Goal: Task Accomplishment & Management: Manage account settings

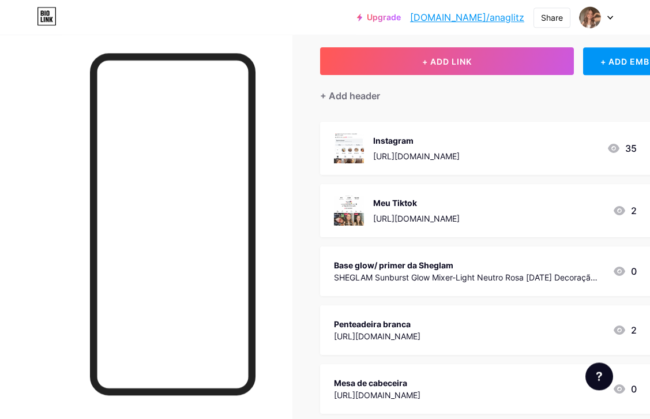
scroll to position [63, 0]
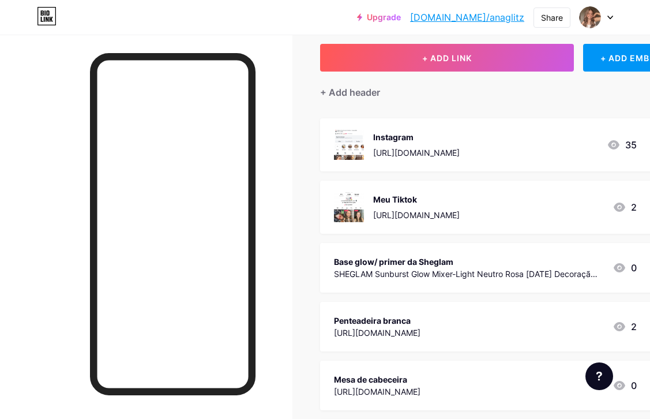
click at [577, 250] on div "Base glow/ primer da Sheglam SHEGLAM Sunburst Glow Mixer-Light Neutro Rosa [DAT…" at bounding box center [499, 268] width 358 height 50
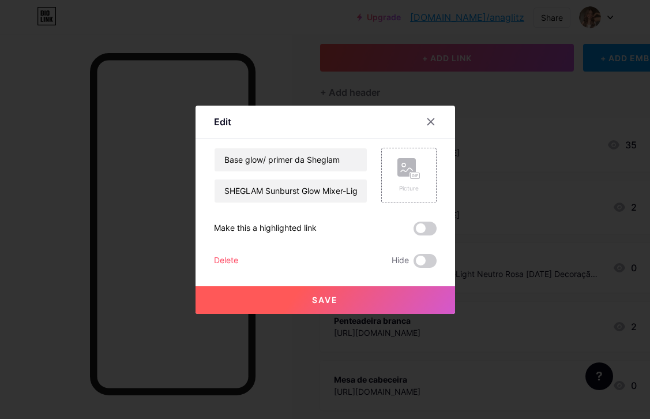
click at [233, 268] on div "Delete" at bounding box center [226, 261] width 24 height 14
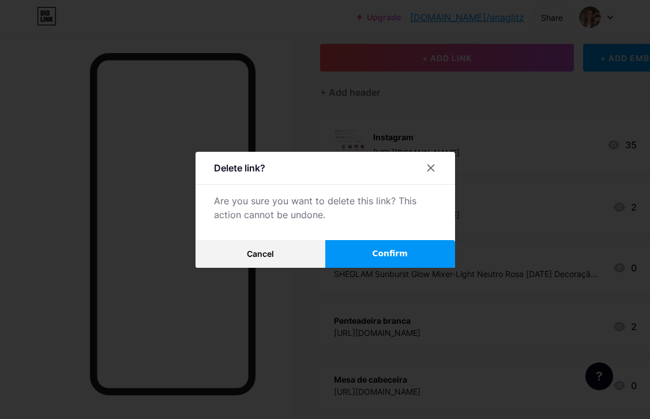
click at [421, 268] on button "Confirm" at bounding box center [390, 254] width 130 height 28
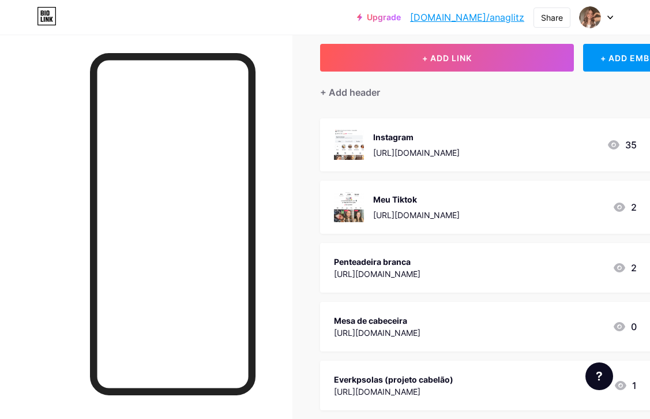
click at [442, 272] on div "Penteadeira branca [URL][DOMAIN_NAME] 2" at bounding box center [485, 267] width 303 height 27
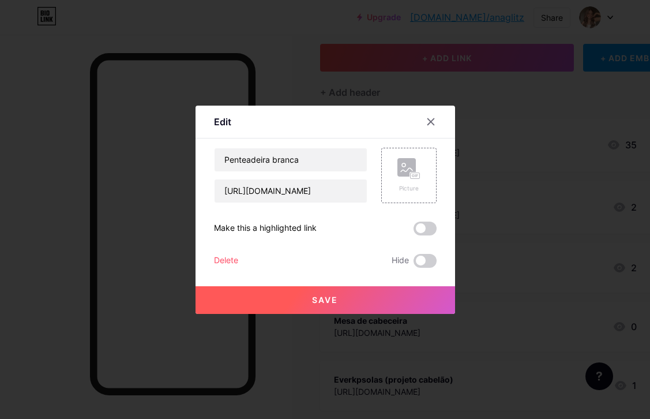
click at [237, 268] on div "Delete" at bounding box center [226, 261] width 24 height 14
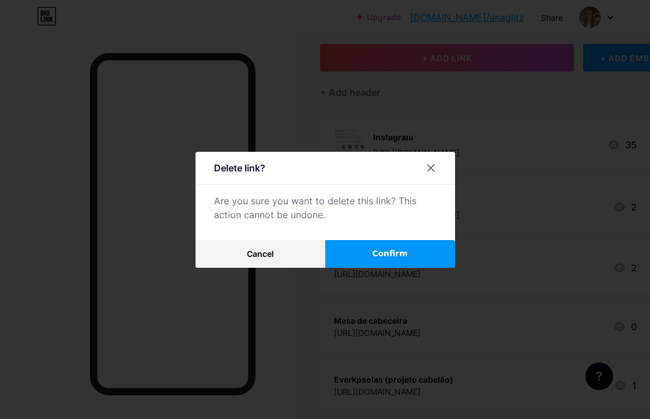
click at [407, 268] on button "Confirm" at bounding box center [390, 254] width 130 height 28
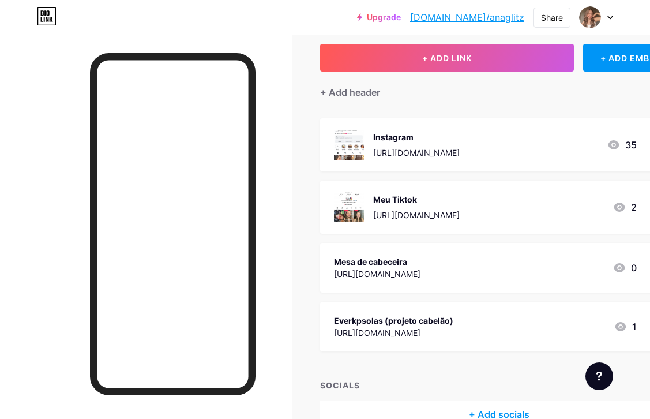
click at [445, 271] on div "Mesa de cabeceira [URL][DOMAIN_NAME] 0" at bounding box center [485, 267] width 303 height 27
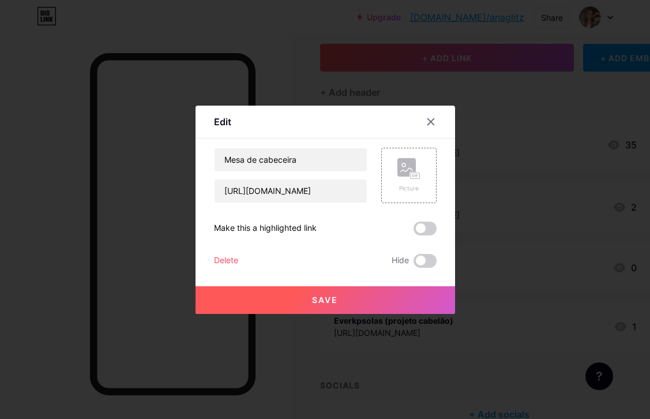
click at [236, 268] on div "Delete" at bounding box center [226, 261] width 24 height 14
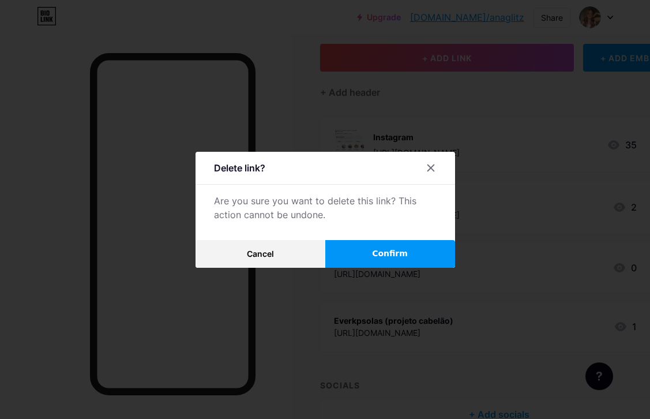
click at [415, 268] on button "Confirm" at bounding box center [390, 254] width 130 height 28
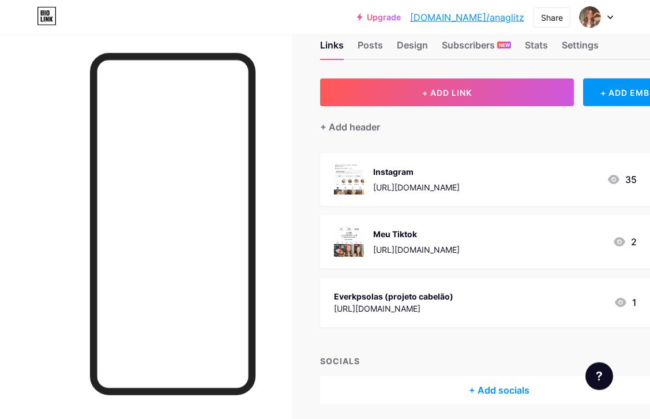
click at [439, 302] on div "[URL][DOMAIN_NAME]" at bounding box center [393, 308] width 119 height 12
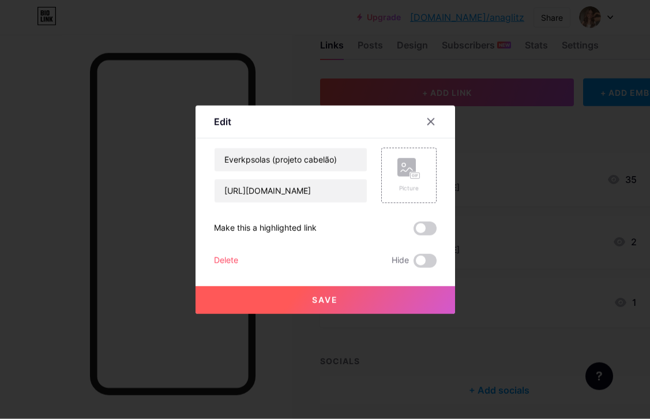
click at [234, 268] on div "Delete" at bounding box center [226, 261] width 24 height 14
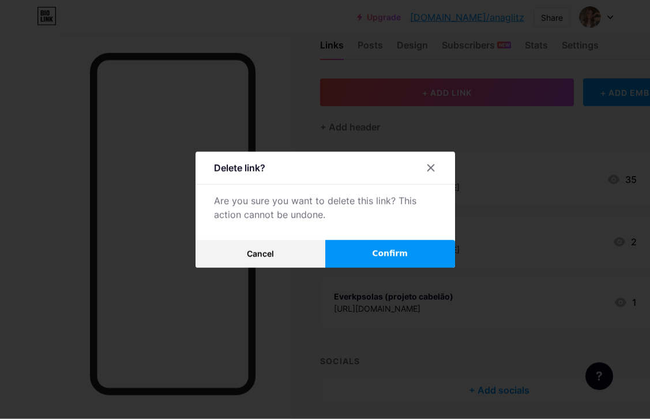
click at [404, 260] on span "Confirm" at bounding box center [390, 253] width 36 height 12
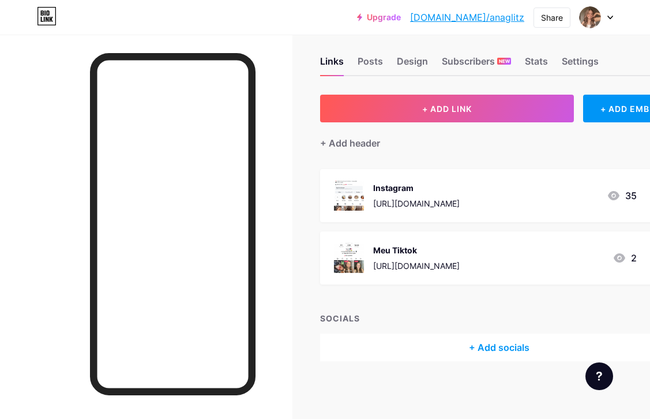
scroll to position [42, 0]
click at [507, 333] on div "+ Add socials" at bounding box center [499, 347] width 358 height 28
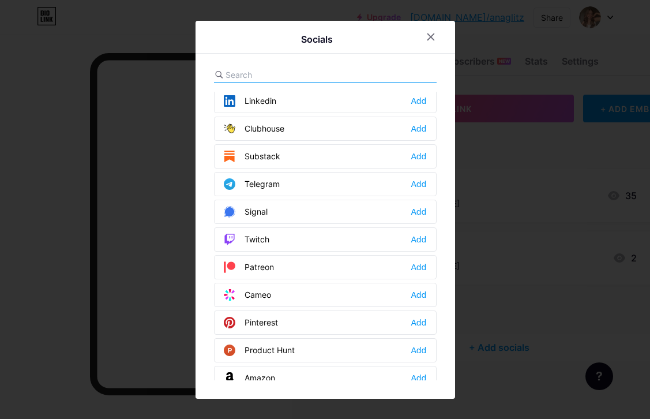
scroll to position [502, 0]
click at [429, 47] on div at bounding box center [430, 37] width 21 height 21
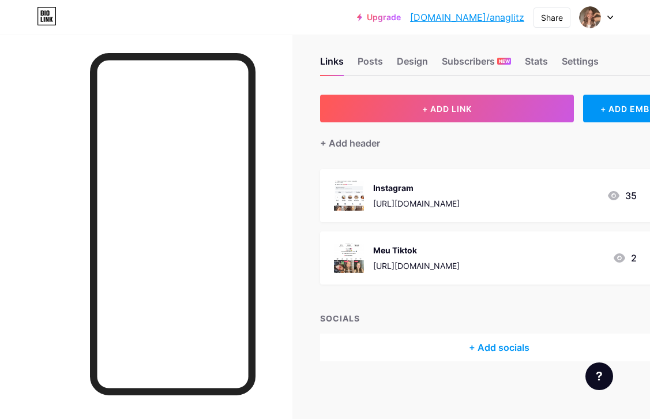
click at [507, 95] on button "+ ADD LINK" at bounding box center [447, 109] width 254 height 28
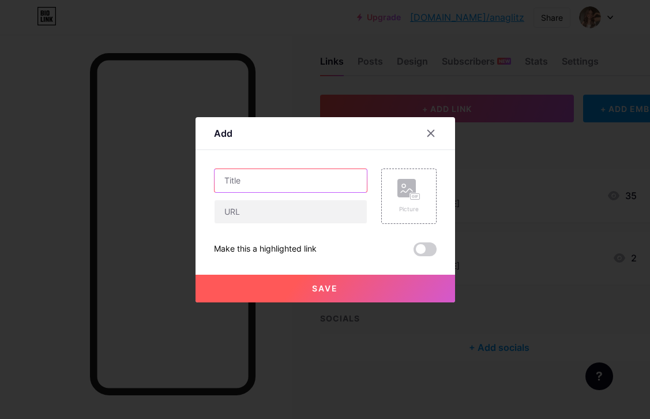
click at [290, 192] on input "text" at bounding box center [291, 180] width 152 height 23
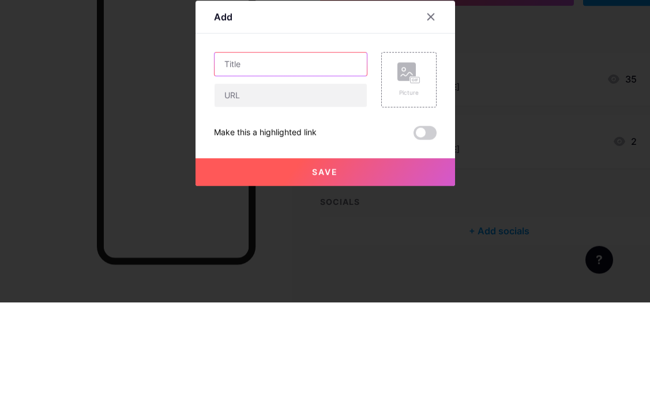
scroll to position [41, 0]
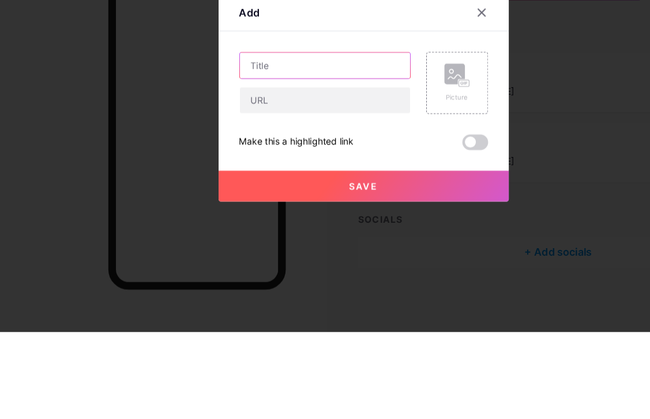
click at [232, 169] on input "text" at bounding box center [291, 180] width 152 height 23
click at [249, 169] on input "text" at bounding box center [291, 180] width 152 height 23
type input "Meus cupons de desconto"
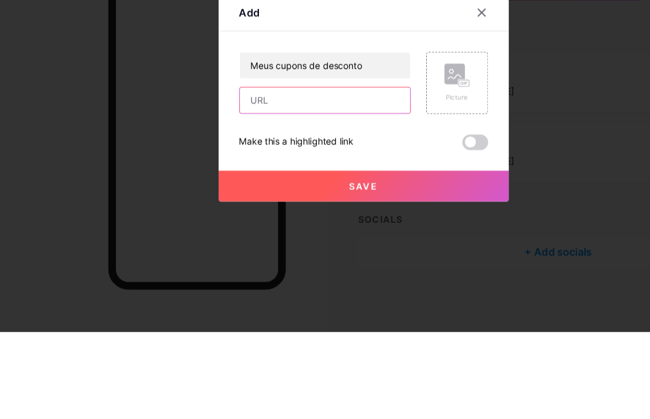
click at [310, 200] on input "text" at bounding box center [291, 211] width 152 height 23
click at [246, 200] on input "text" at bounding box center [291, 211] width 152 height 23
paste input "[URL][DOMAIN_NAME]"
type input "[URL][DOMAIN_NAME]"
click at [416, 179] on icon at bounding box center [408, 189] width 23 height 21
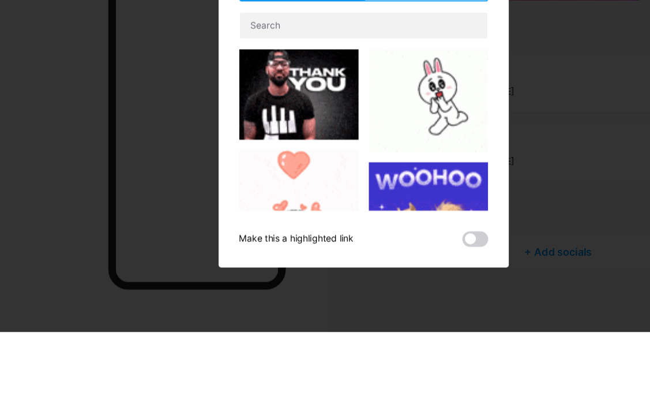
scroll to position [86, 0]
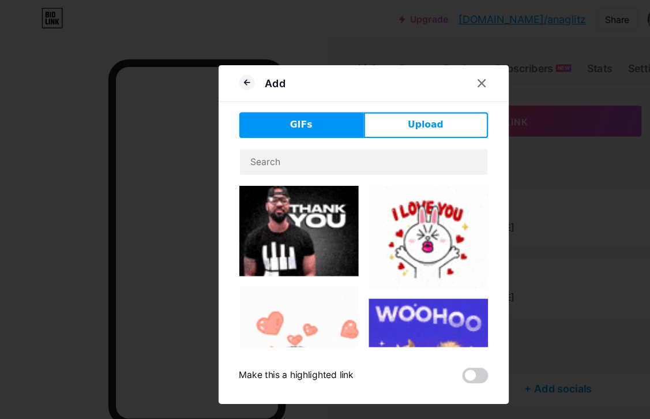
click at [386, 89] on div "Add" at bounding box center [326, 77] width 260 height 27
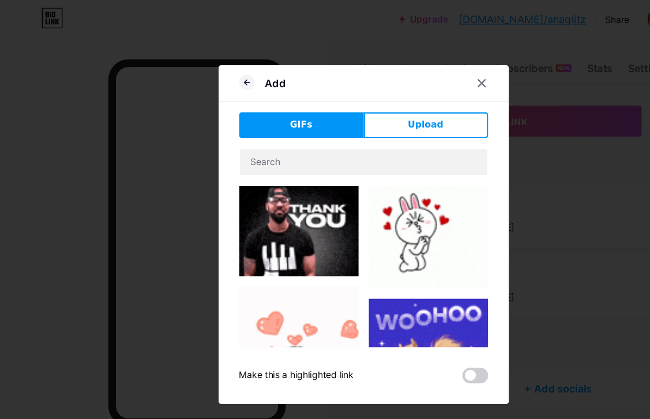
click at [394, 77] on div at bounding box center [325, 209] width 650 height 419
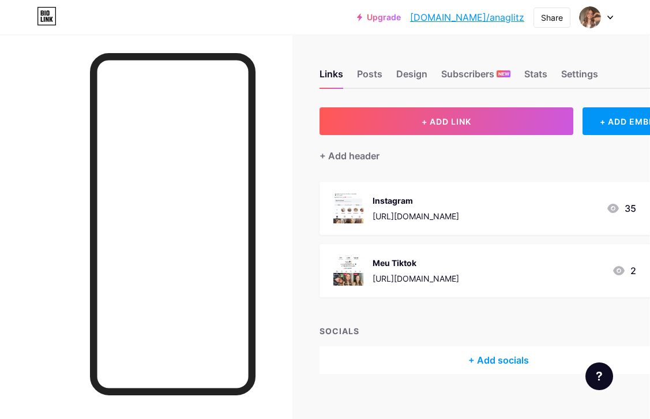
scroll to position [0, 1]
click at [461, 123] on span "+ ADD LINK" at bounding box center [447, 121] width 50 height 10
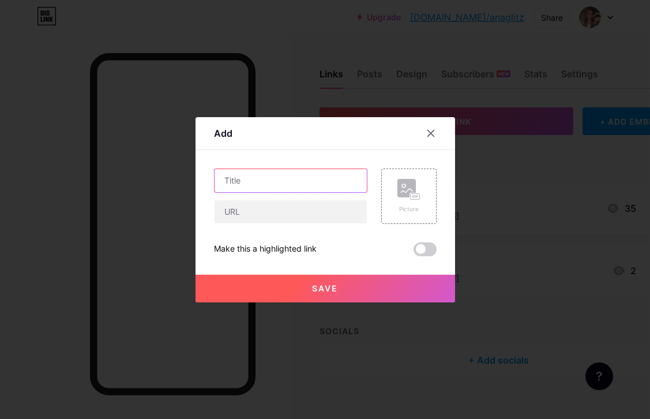
click at [288, 192] on input "text" at bounding box center [291, 180] width 152 height 23
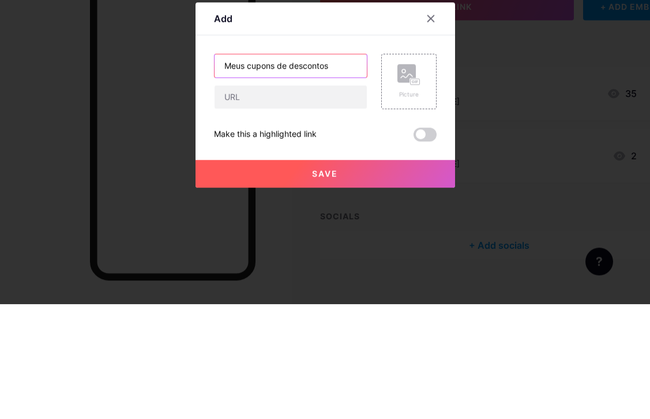
type input "Meus cupons de descontos"
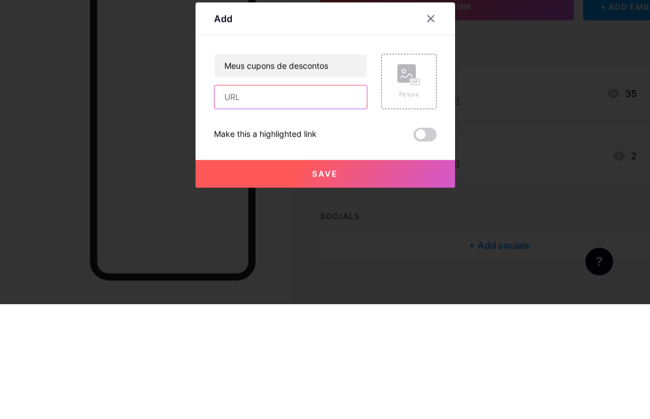
click at [316, 200] on input "text" at bounding box center [291, 211] width 152 height 23
click at [243, 200] on input "text" at bounding box center [291, 211] width 152 height 23
paste input "[URL][DOMAIN_NAME]"
type input "[URL][DOMAIN_NAME]"
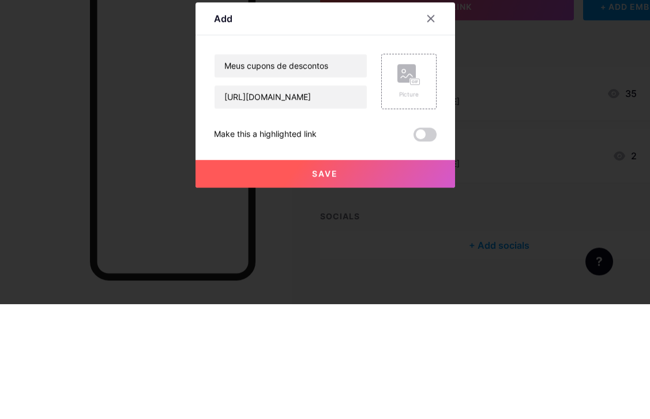
click at [407, 179] on rect at bounding box center [406, 188] width 18 height 18
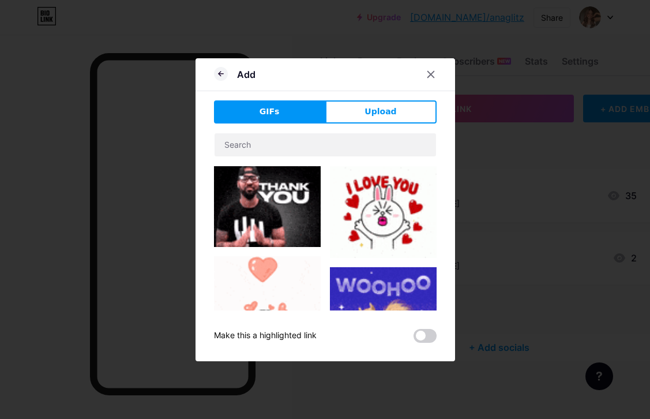
click at [397, 123] on button "Upload" at bounding box center [380, 111] width 111 height 23
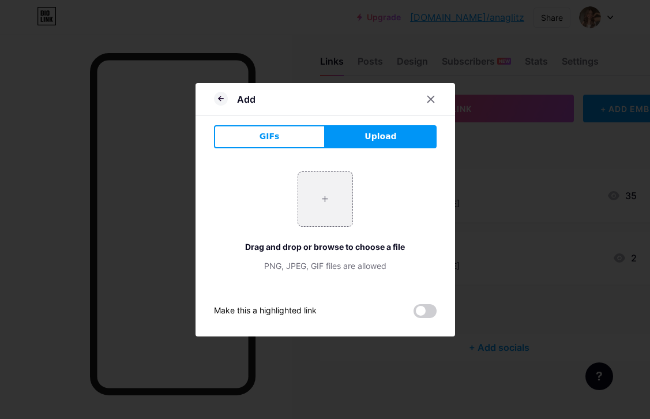
click at [328, 226] on input "file" at bounding box center [325, 199] width 54 height 54
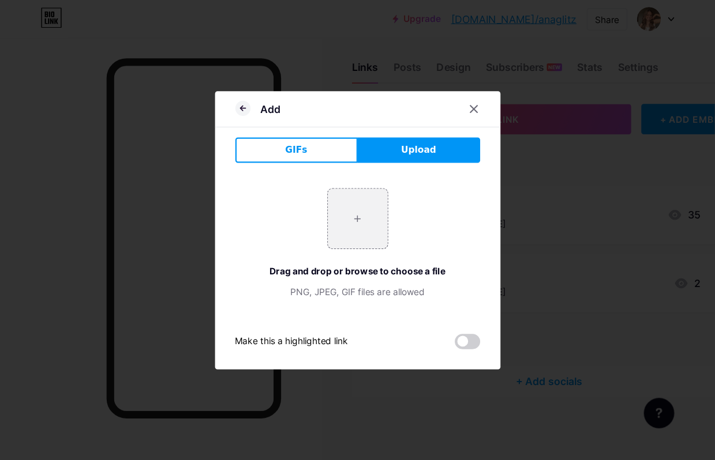
scroll to position [40, 0]
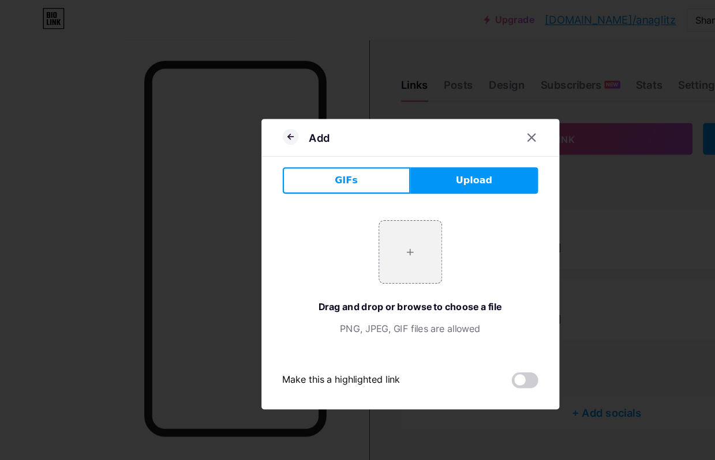
type input "C:\fakepath\Cupons de desconto.png"
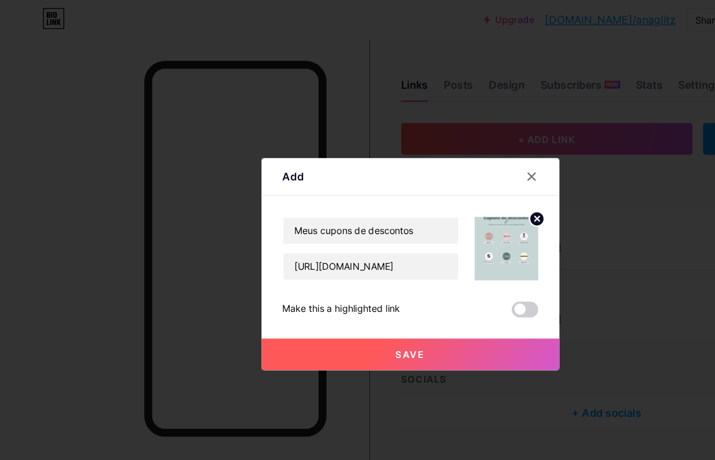
click at [418, 323] on button "Save" at bounding box center [358, 309] width 260 height 28
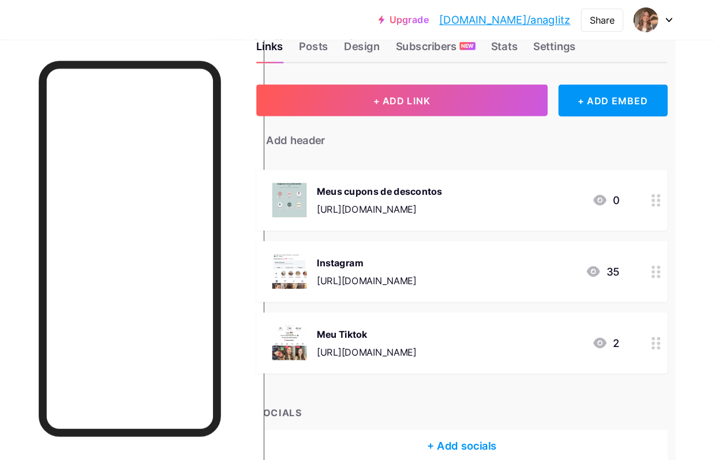
scroll to position [40, 35]
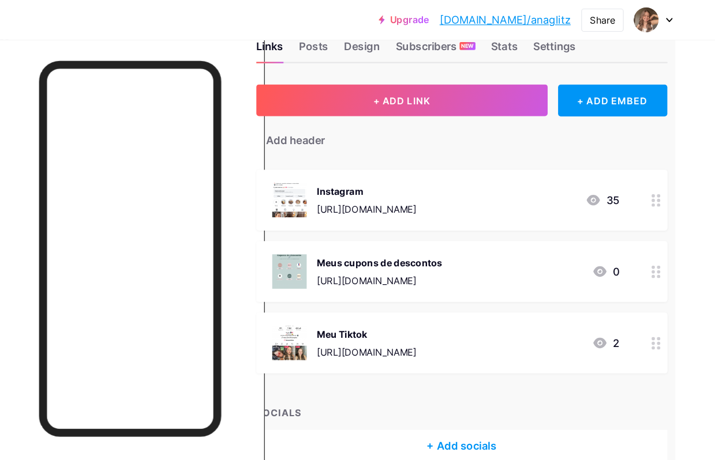
click at [392, 80] on button "+ ADD LINK" at bounding box center [442, 88] width 254 height 28
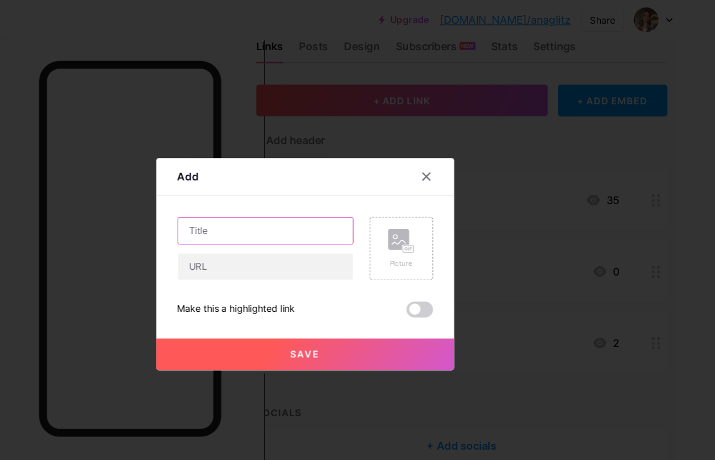
click at [247, 213] on input "text" at bounding box center [323, 201] width 152 height 23
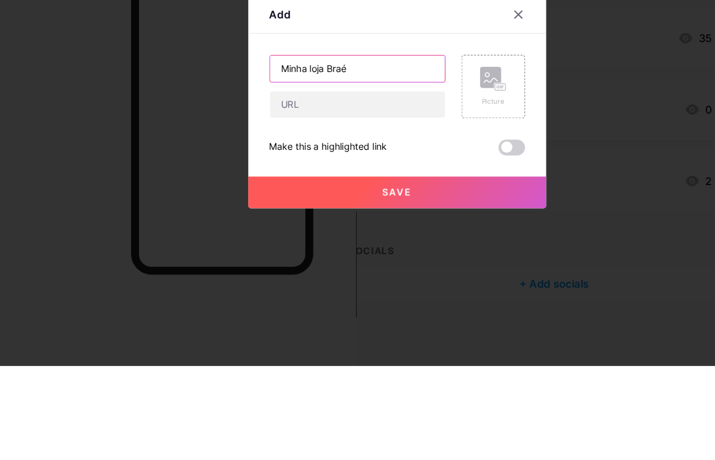
type input "Minha loja Braé"
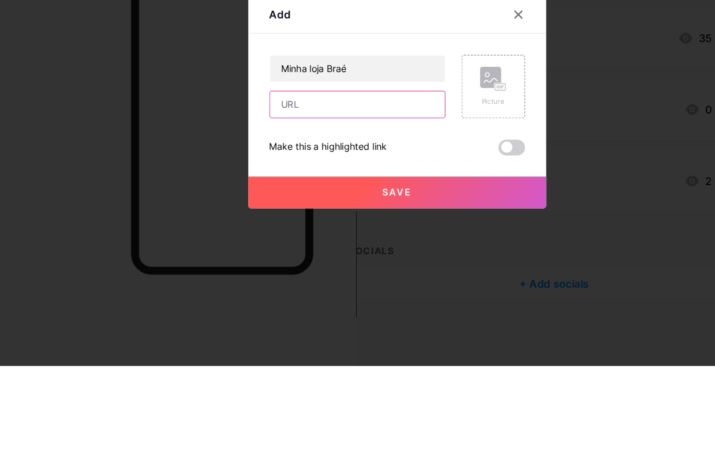
click at [349, 221] on input "text" at bounding box center [323, 232] width 152 height 23
click at [272, 221] on input "text" at bounding box center [323, 232] width 152 height 23
paste input "[URL][DOMAIN_NAME]"
type input "[URL][DOMAIN_NAME]"
click at [433, 200] on rect at bounding box center [439, 209] width 18 height 18
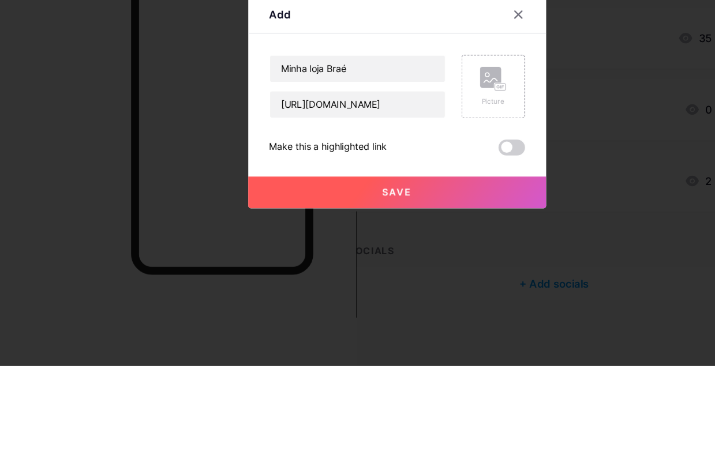
scroll to position [47, 34]
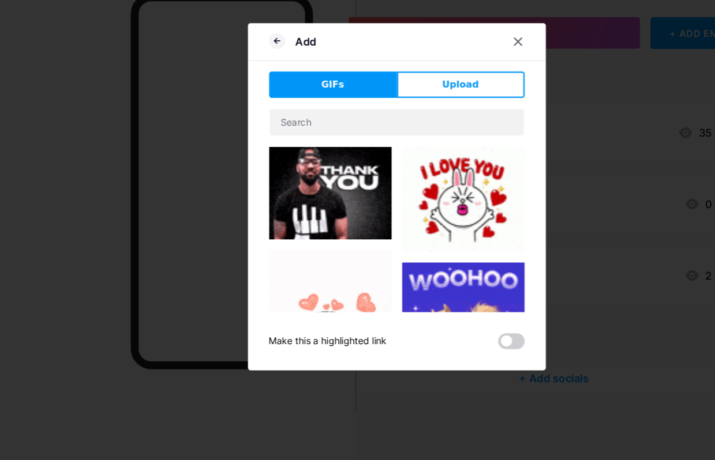
click at [422, 121] on button "Upload" at bounding box center [413, 132] width 111 height 23
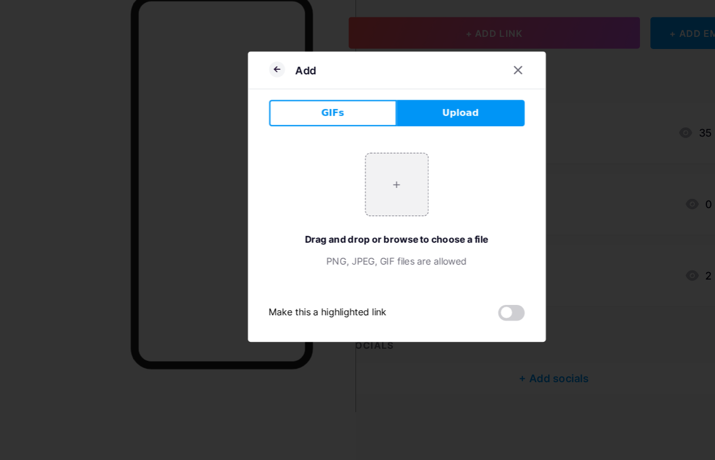
click at [363, 193] on input "file" at bounding box center [357, 220] width 54 height 54
type input "C:\fakepath\IMG_1198.png"
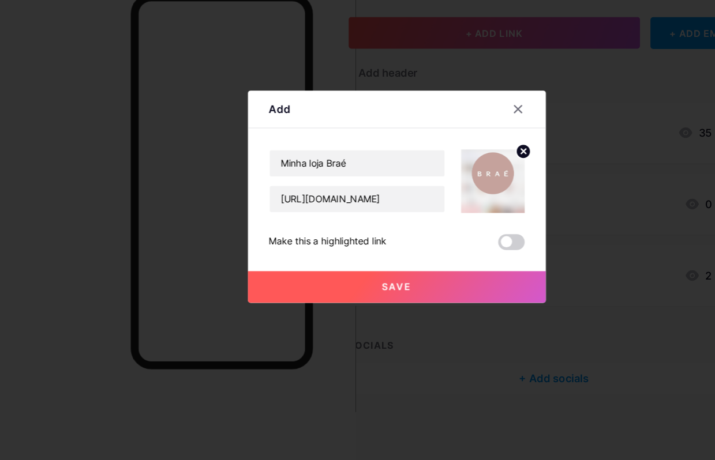
scroll to position [46, 0]
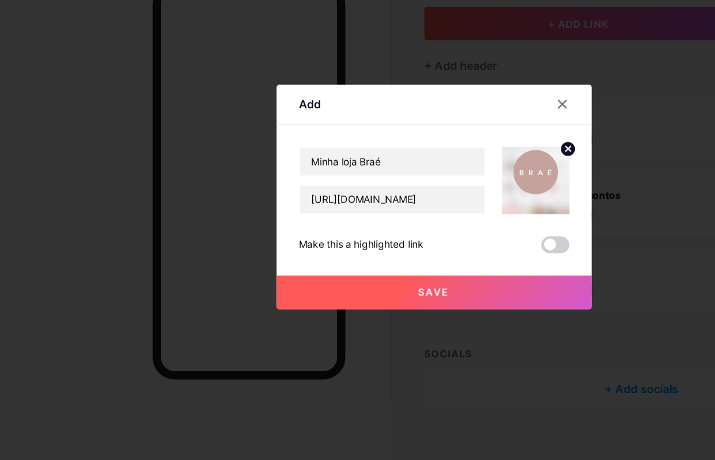
click at [442, 189] on img at bounding box center [440, 216] width 55 height 55
click at [473, 184] on icon at bounding box center [468, 191] width 14 height 14
click at [446, 200] on rect at bounding box center [439, 209] width 18 height 18
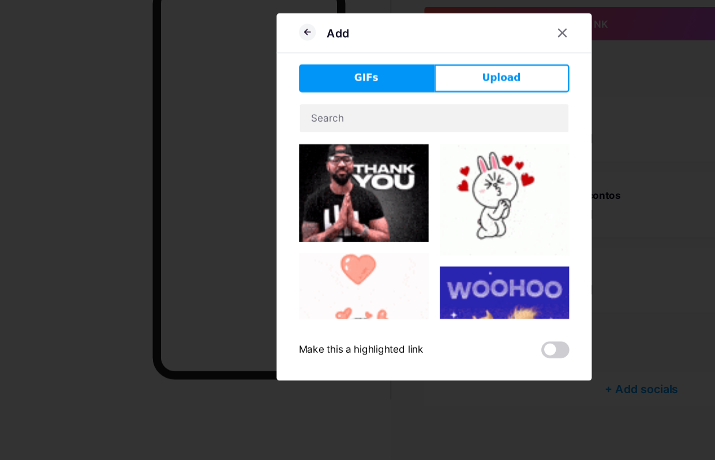
click at [443, 121] on button "Upload" at bounding box center [413, 132] width 111 height 23
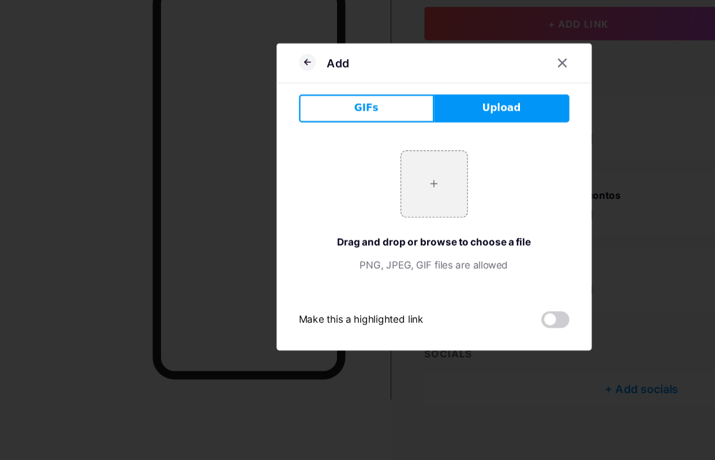
click at [377, 193] on input "file" at bounding box center [357, 220] width 54 height 54
type input "C:\fakepath\IMG_1198.jpeg"
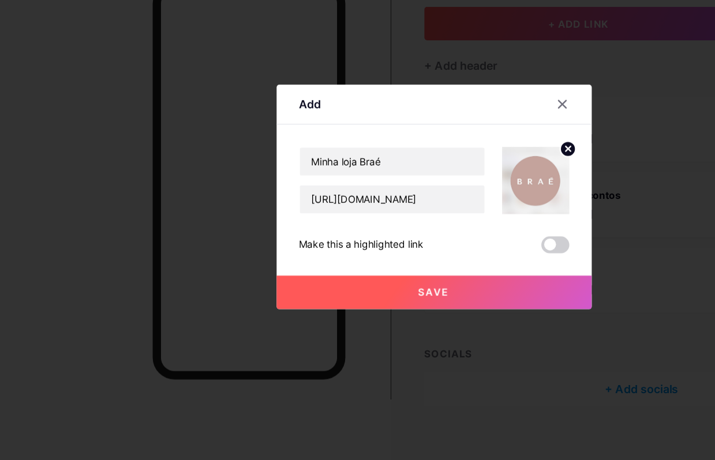
click at [463, 263] on span at bounding box center [457, 270] width 23 height 14
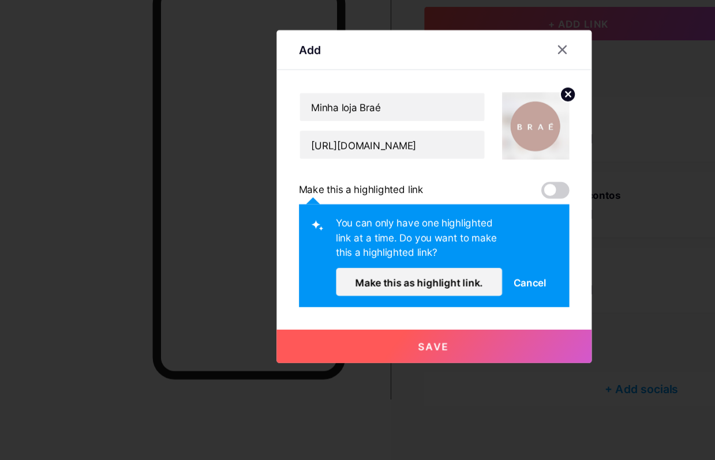
click at [442, 295] on span "Cancel" at bounding box center [436, 301] width 27 height 12
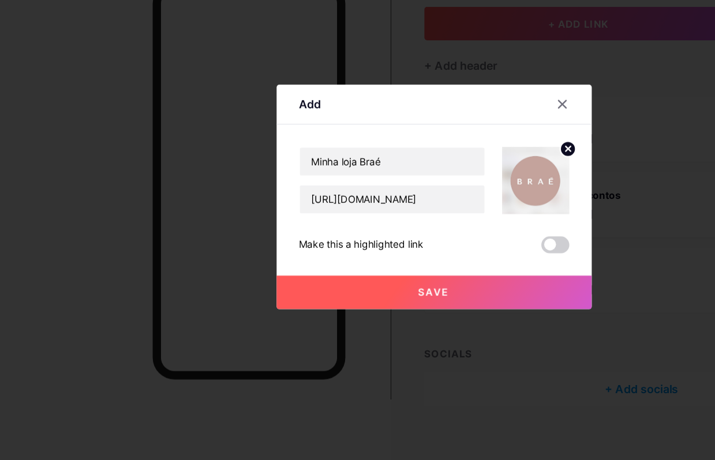
click at [352, 304] on span "Save" at bounding box center [357, 309] width 26 height 10
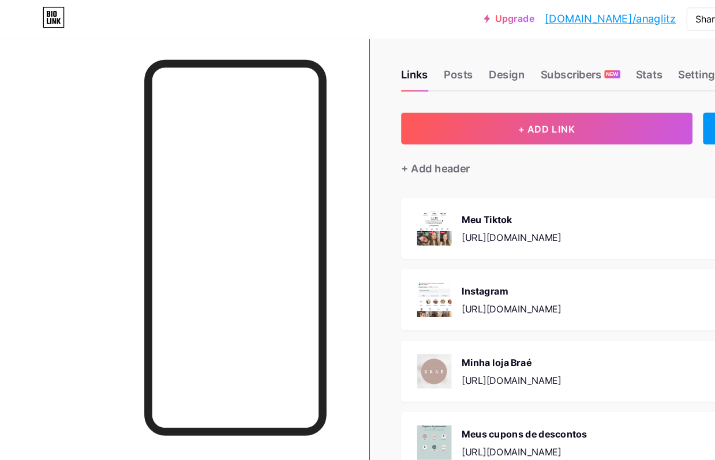
scroll to position [0, 0]
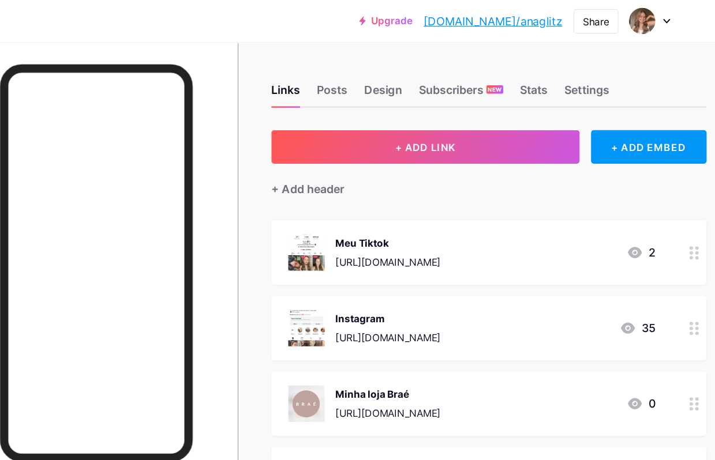
click at [411, 208] on div "Meu Tiktok [URL][DOMAIN_NAME]" at bounding box center [446, 208] width 87 height 30
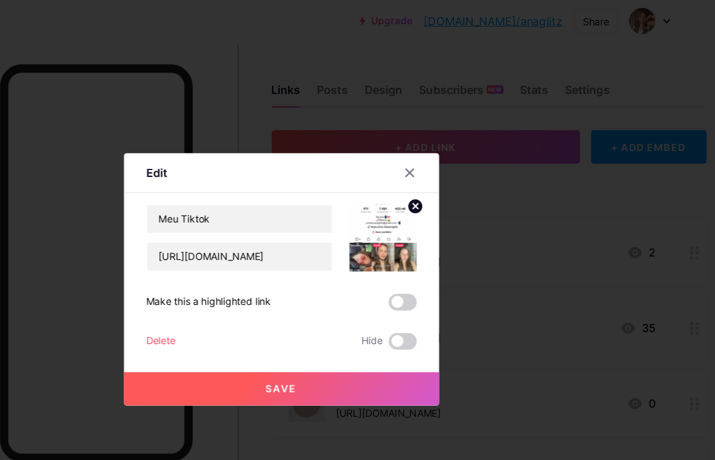
click at [413, 224] on img at bounding box center [440, 195] width 55 height 55
click at [461, 176] on circle at bounding box center [467, 170] width 13 height 13
click at [430, 200] on icon at bounding box center [441, 189] width 23 height 21
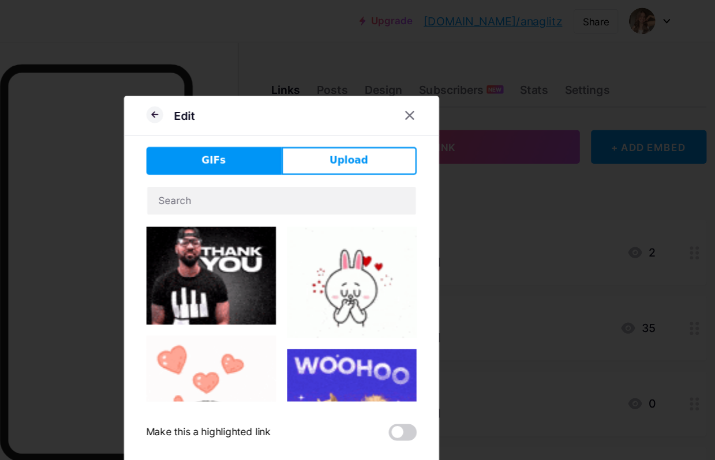
click at [358, 144] on button "Upload" at bounding box center [413, 132] width 111 height 23
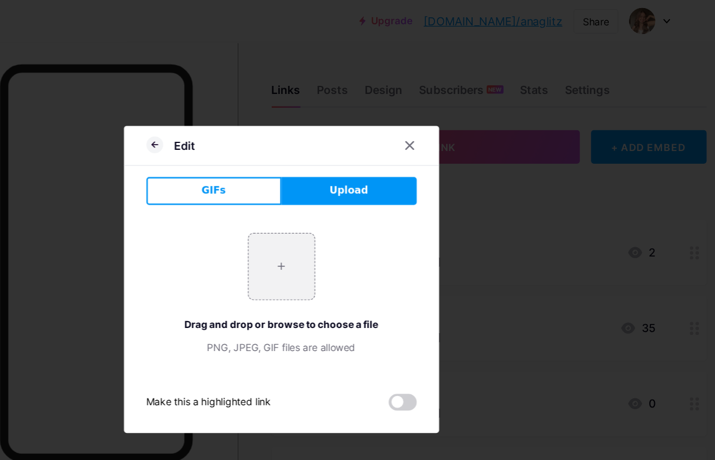
click at [330, 247] on input "file" at bounding box center [357, 220] width 54 height 54
type input "C:\fakepath\IMG_0364.jpeg"
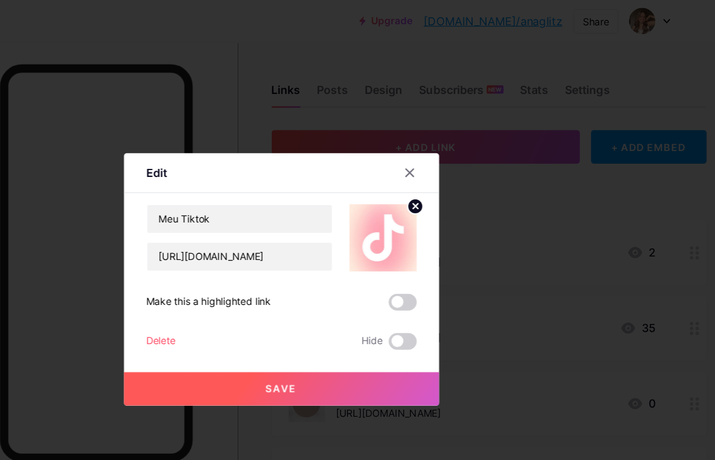
click at [291, 334] on button "Save" at bounding box center [358, 321] width 260 height 28
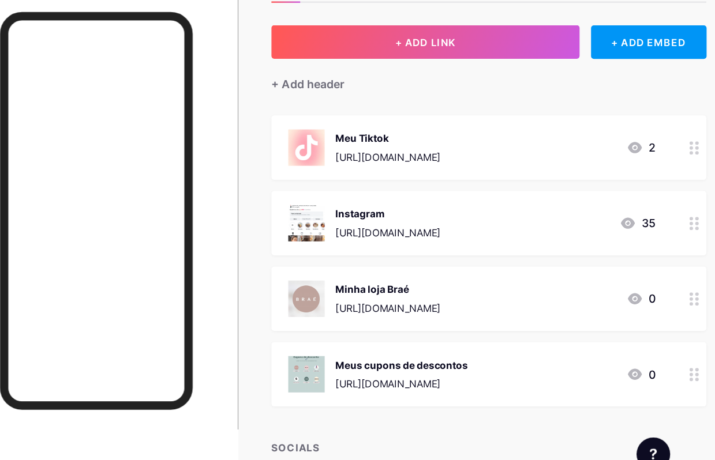
scroll to position [47, 0]
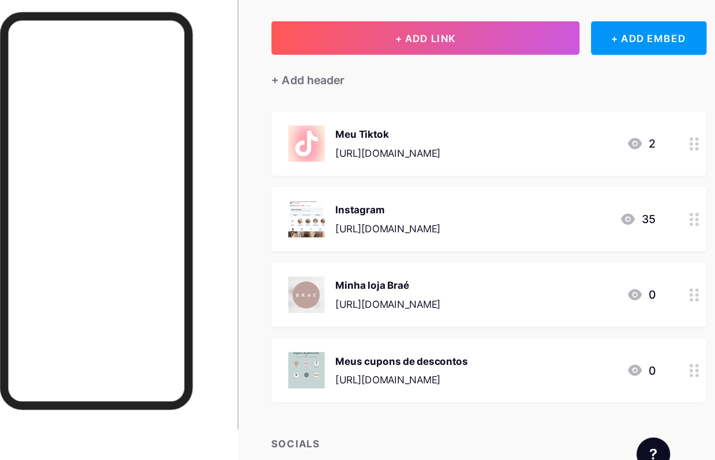
click at [403, 225] on div "[URL][DOMAIN_NAME]" at bounding box center [446, 231] width 87 height 12
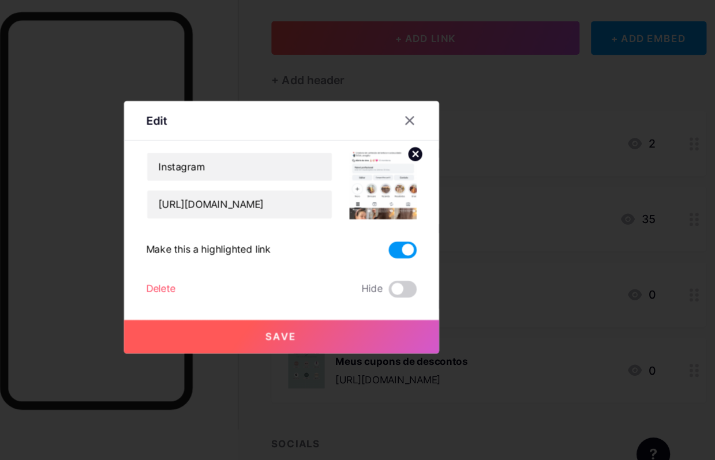
click at [461, 164] on circle at bounding box center [467, 170] width 13 height 13
click at [413, 177] on div "Picture" at bounding box center [440, 195] width 55 height 55
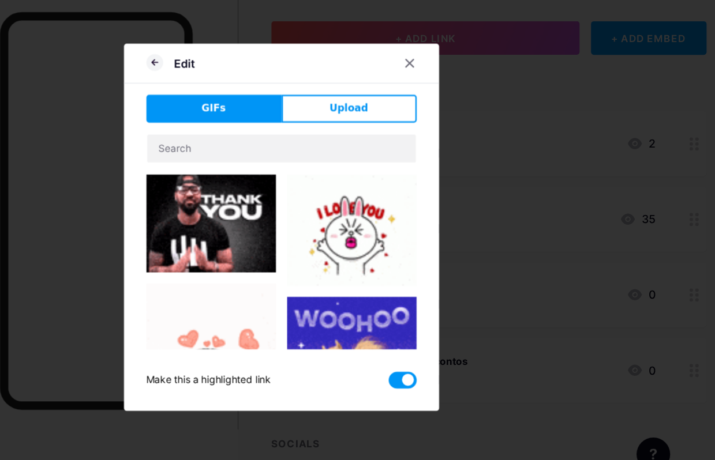
click at [358, 121] on button "Upload" at bounding box center [413, 132] width 111 height 23
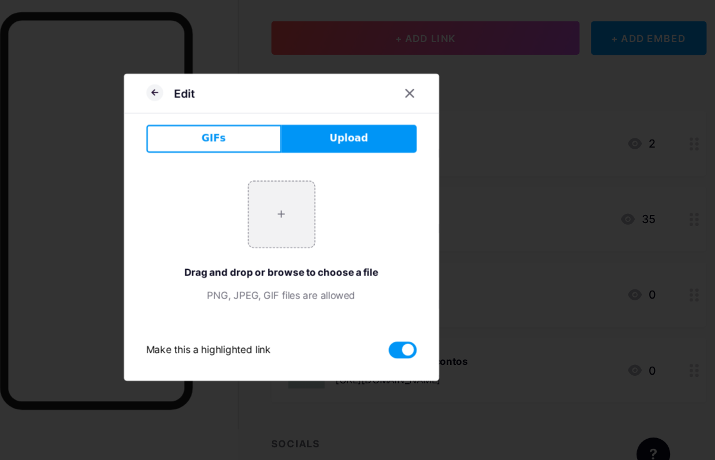
click at [330, 213] on input "file" at bounding box center [357, 220] width 54 height 54
click at [330, 209] on input "file" at bounding box center [357, 220] width 54 height 54
type input "C:\fakepath\IMG_0363.jpeg"
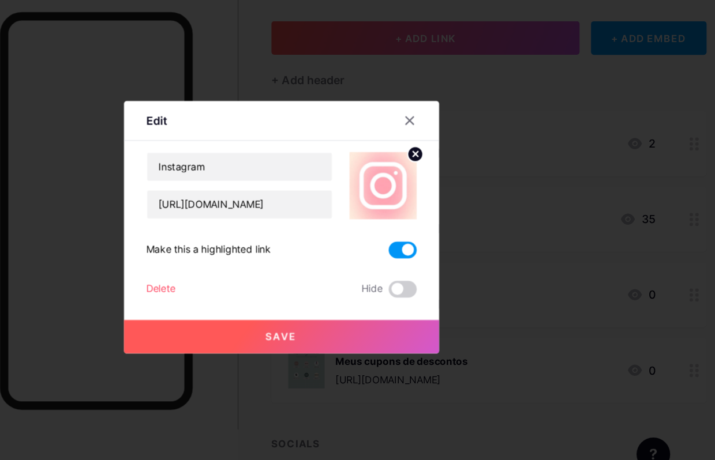
click at [458, 138] on icon at bounding box center [462, 142] width 9 height 9
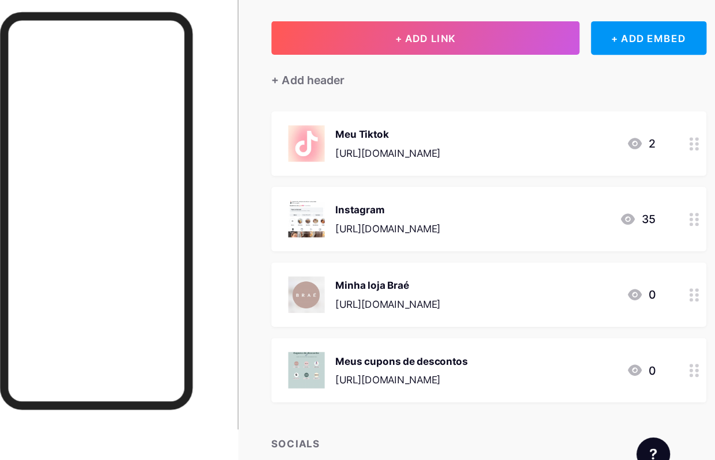
click at [434, 225] on div "[URL][DOMAIN_NAME]" at bounding box center [446, 231] width 87 height 12
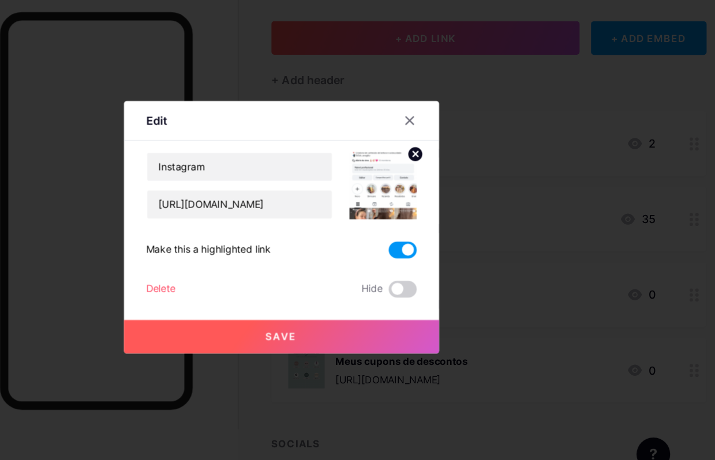
click at [413, 189] on img at bounding box center [440, 195] width 55 height 55
click at [461, 164] on circle at bounding box center [467, 170] width 13 height 13
click at [442, 193] on rect at bounding box center [446, 196] width 9 height 6
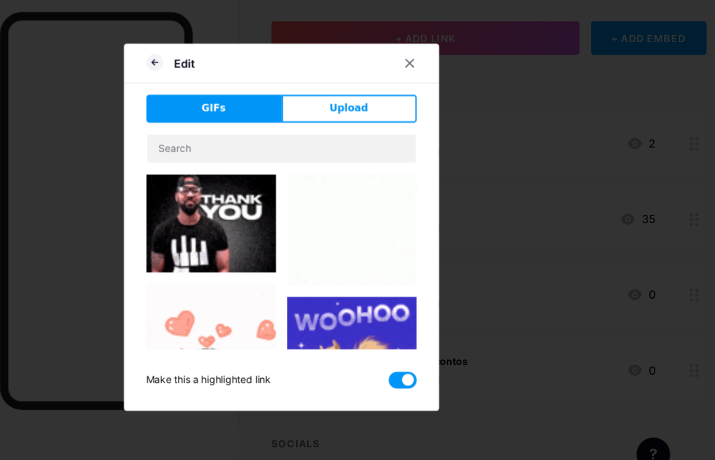
click at [358, 122] on button "Upload" at bounding box center [413, 132] width 111 height 23
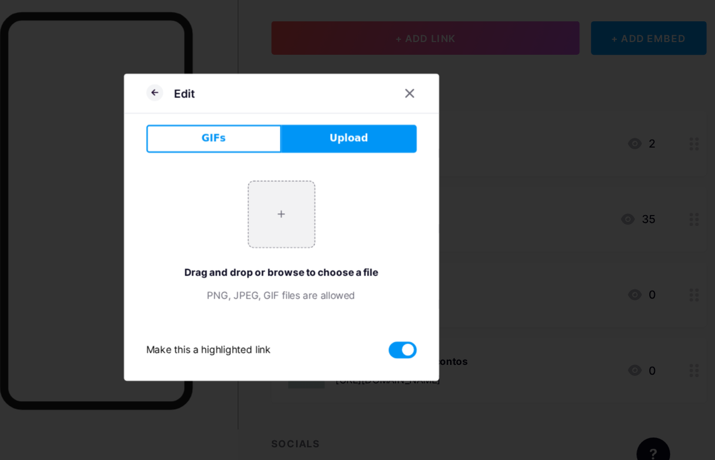
click at [330, 201] on input "file" at bounding box center [357, 220] width 54 height 54
type input "C:\fakepath\IMG_0363.jpeg"
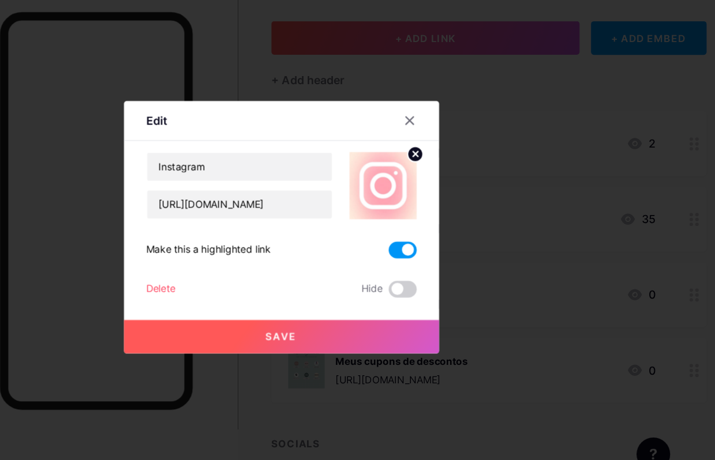
click at [327, 307] on button "Save" at bounding box center [358, 321] width 260 height 28
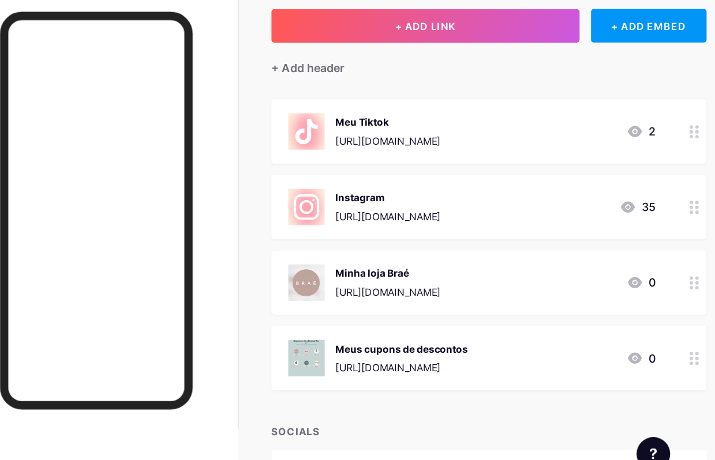
scroll to position [95, 0]
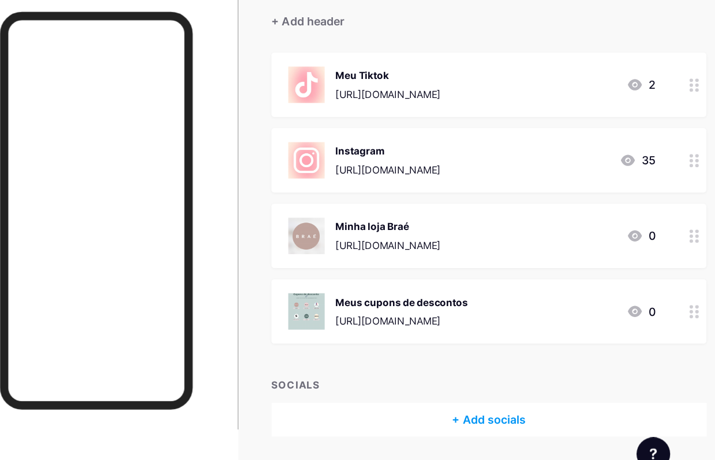
click at [457, 286] on div "Meus cupons de descontos" at bounding box center [457, 292] width 109 height 12
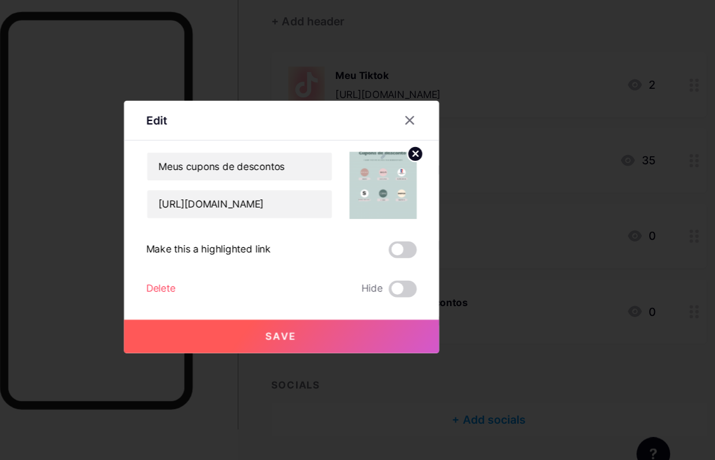
click at [461, 163] on icon at bounding box center [468, 170] width 14 height 14
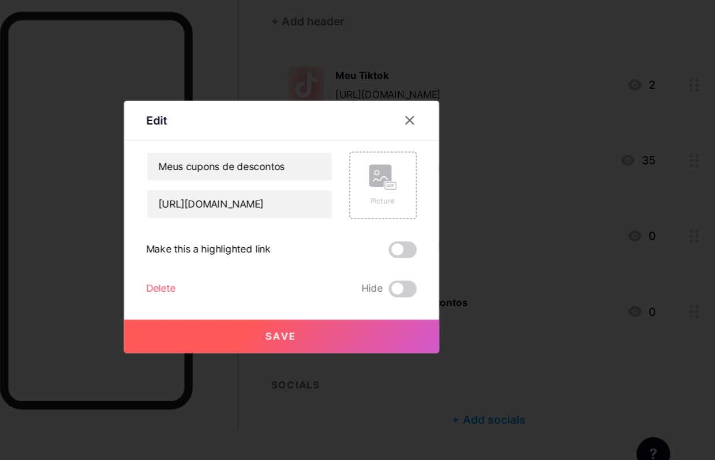
click at [442, 193] on rect at bounding box center [446, 196] width 9 height 6
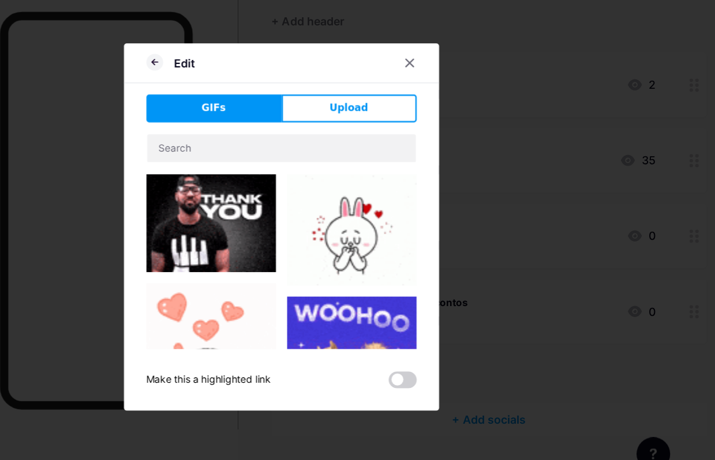
click at [358, 121] on button "Upload" at bounding box center [413, 132] width 111 height 23
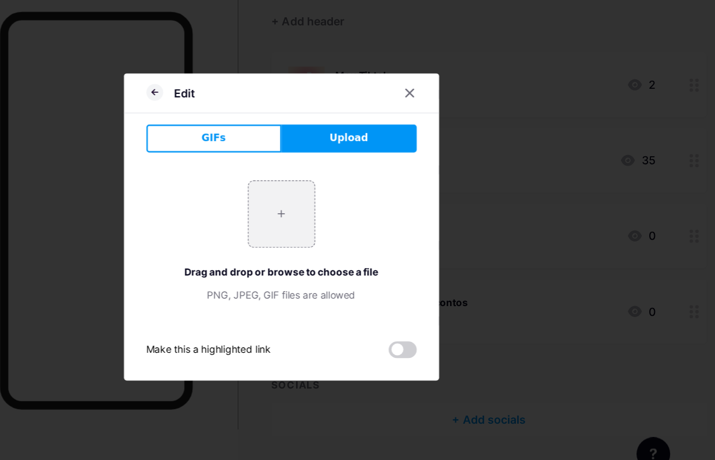
click at [358, 146] on button "Upload" at bounding box center [413, 157] width 111 height 23
click at [330, 199] on input "file" at bounding box center [357, 220] width 54 height 54
type input "C:\fakepath\IMG_0365.jpeg"
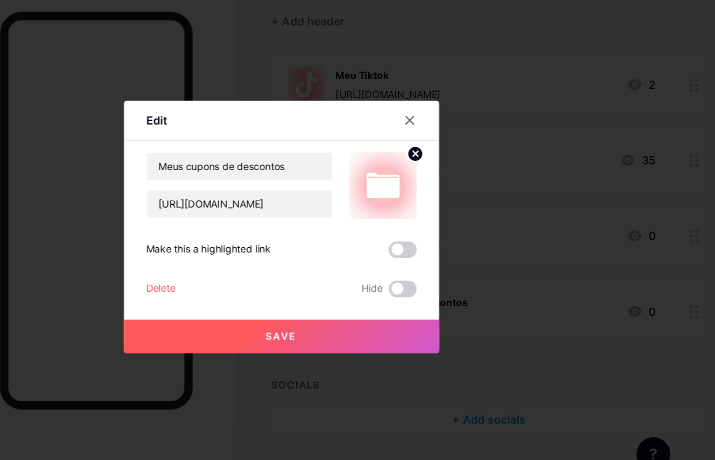
click at [307, 307] on button "Save" at bounding box center [358, 321] width 260 height 28
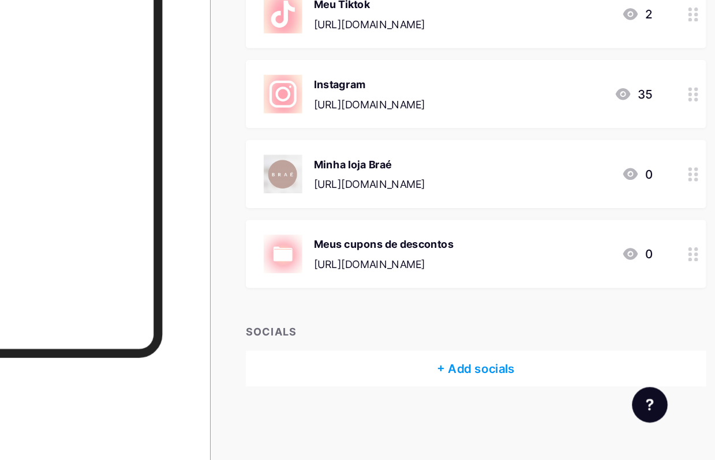
click at [411, 223] on div "Minha loja Braé [URL][DOMAIN_NAME]" at bounding box center [446, 238] width 87 height 30
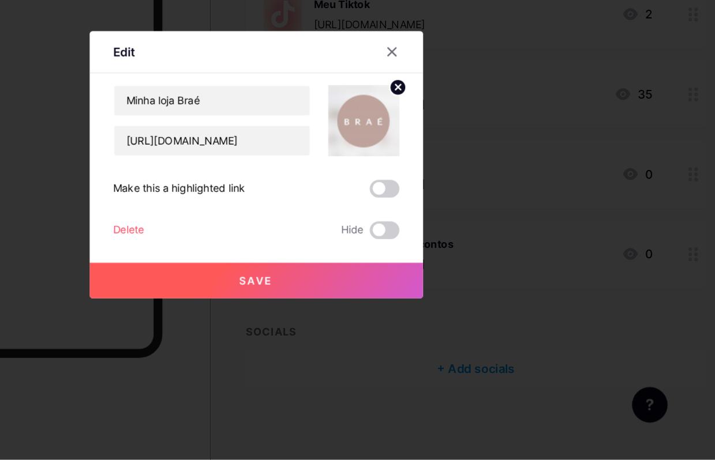
click at [461, 164] on circle at bounding box center [467, 170] width 13 height 13
click at [442, 193] on rect at bounding box center [446, 196] width 9 height 6
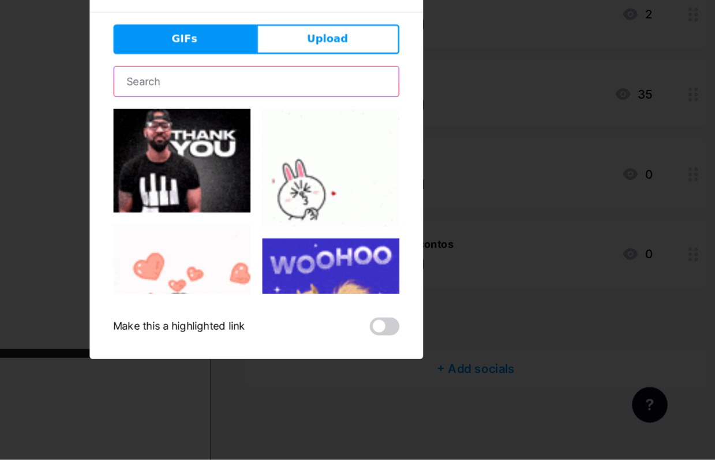
click at [247, 154] on input "text" at bounding box center [357, 165] width 221 height 23
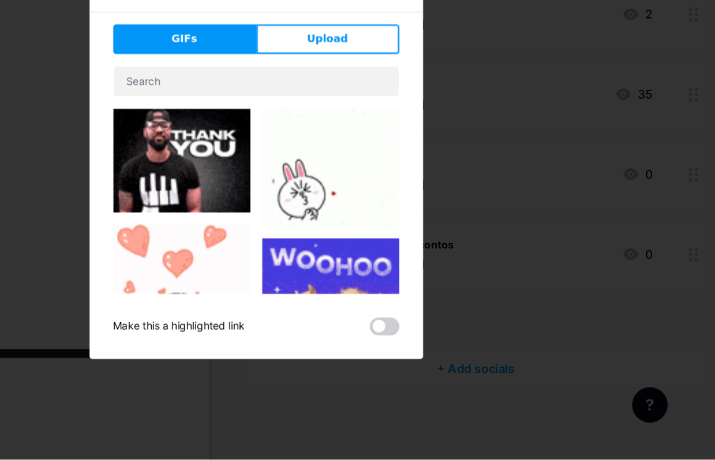
click at [358, 121] on button "Upload" at bounding box center [413, 132] width 111 height 23
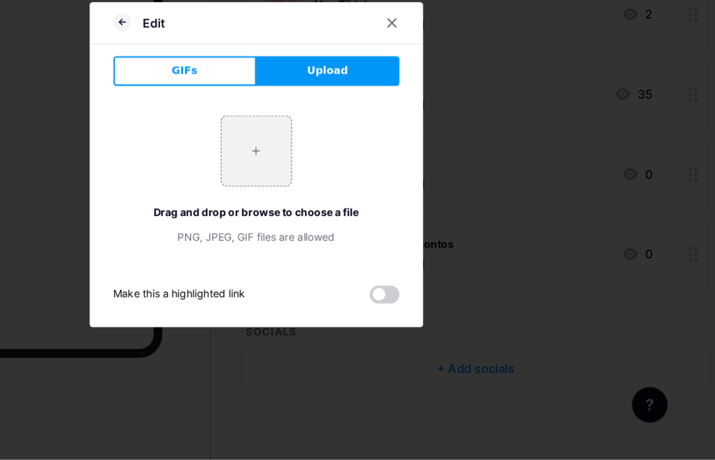
click at [330, 193] on input "file" at bounding box center [357, 220] width 54 height 54
type input "C:\fakepath\IMG_0366.jpeg"
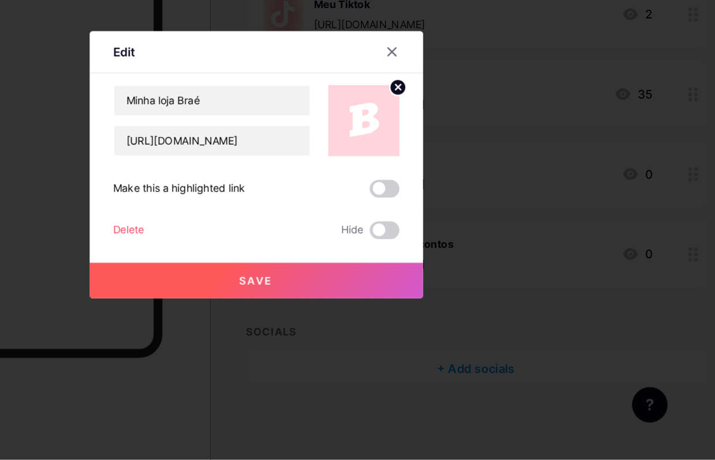
click at [251, 307] on button "Save" at bounding box center [358, 321] width 260 height 28
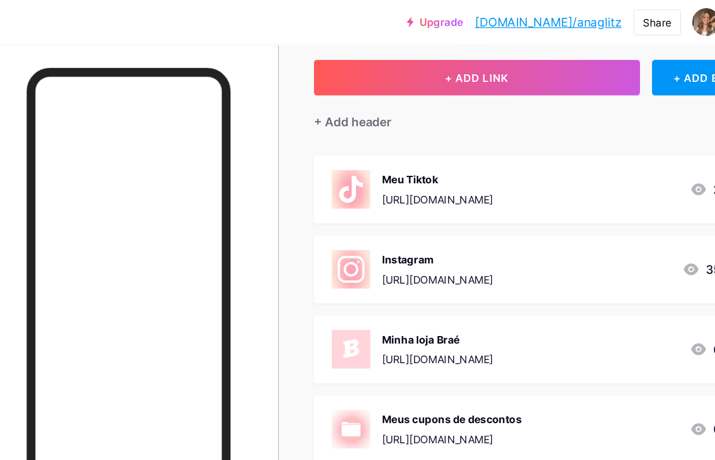
scroll to position [0, 0]
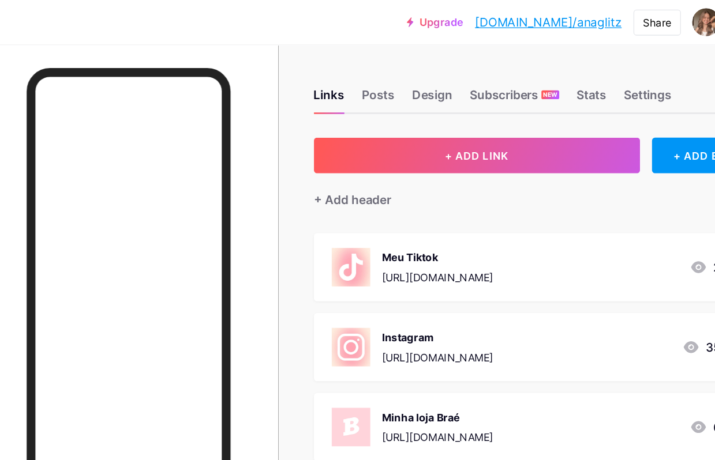
click at [387, 75] on div "Posts" at bounding box center [399, 77] width 25 height 21
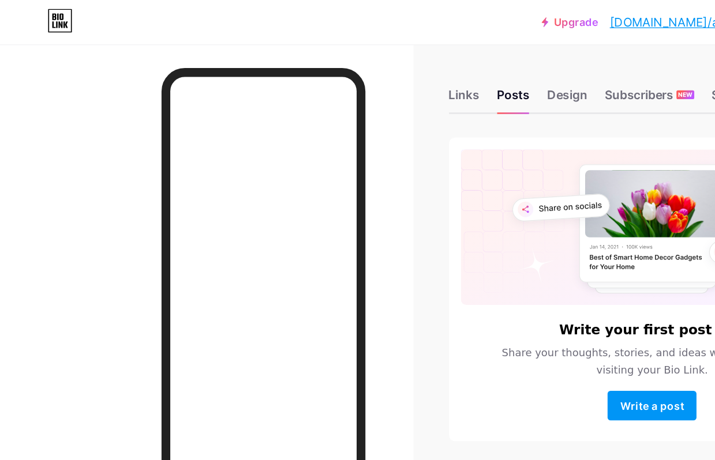
click at [440, 75] on div "Design" at bounding box center [441, 77] width 31 height 21
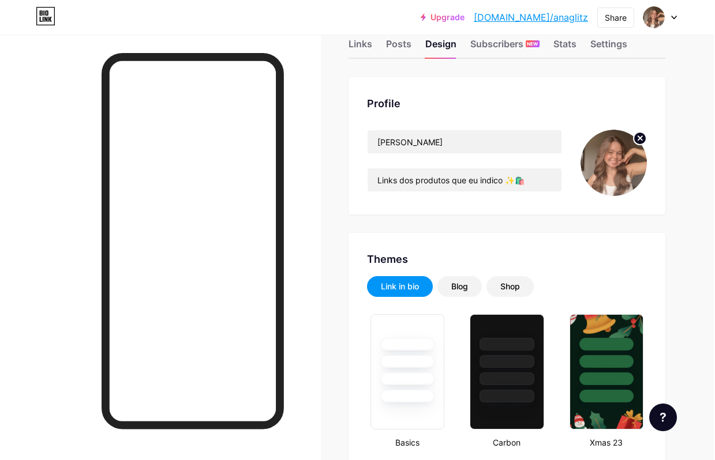
type input "#d3e2ff"
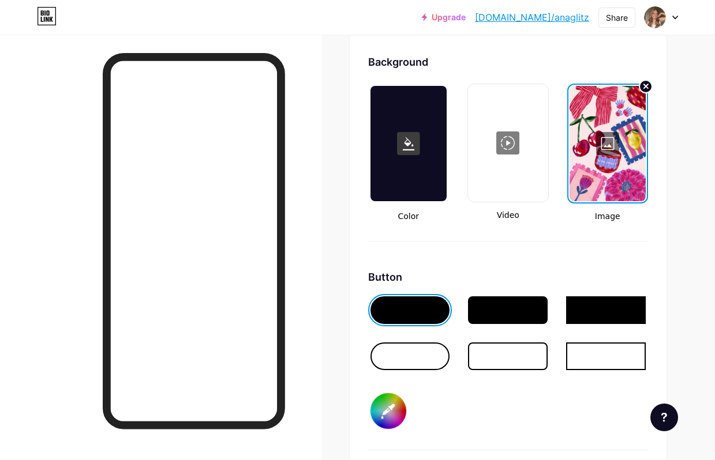
scroll to position [1542, 0]
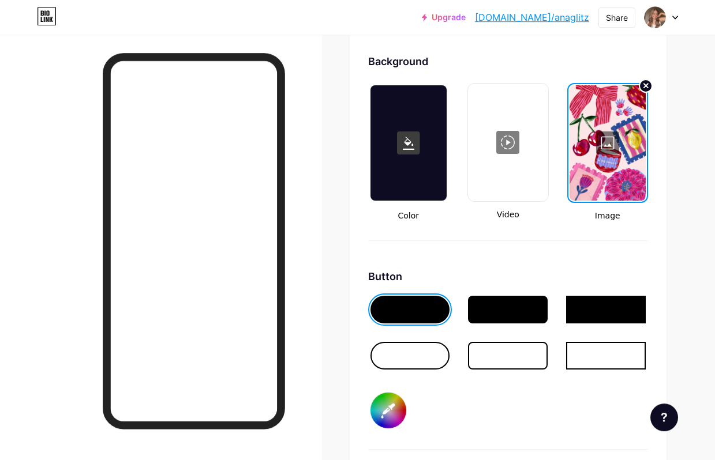
click at [606, 141] on div at bounding box center [607, 142] width 76 height 115
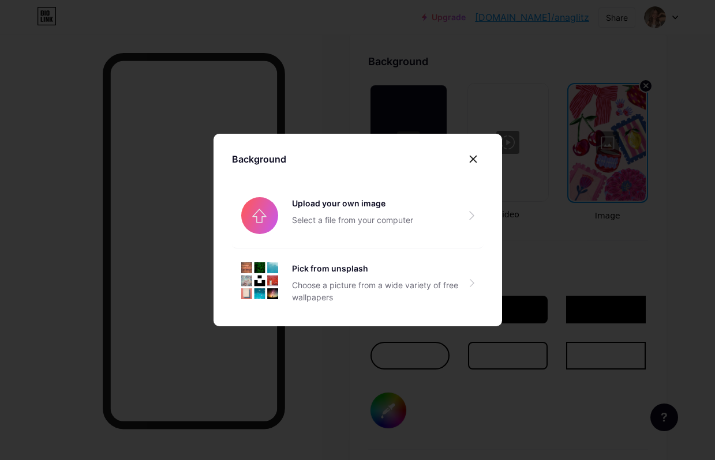
click at [473, 239] on input "file" at bounding box center [357, 215] width 251 height 65
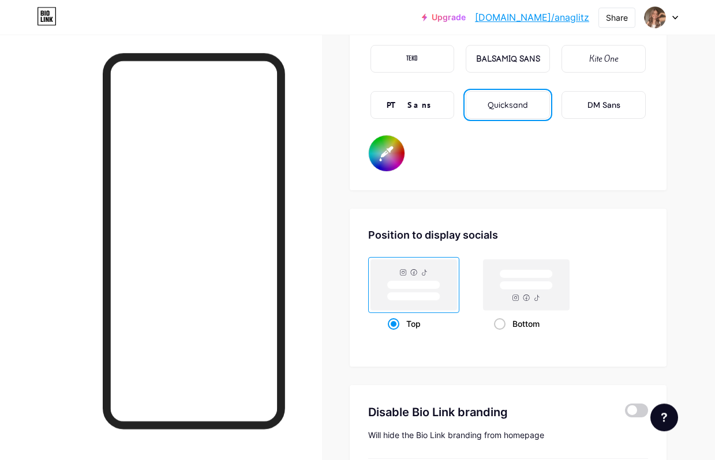
click at [390, 159] on input "#011d57" at bounding box center [387, 154] width 36 height 36
type input "#583300"
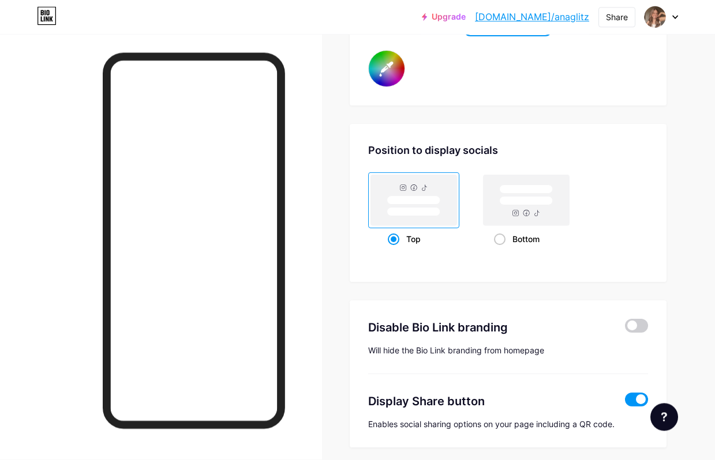
scroll to position [2132, 0]
click at [631, 330] on span at bounding box center [636, 326] width 23 height 14
click at [625, 329] on input "checkbox" at bounding box center [625, 329] width 0 height 0
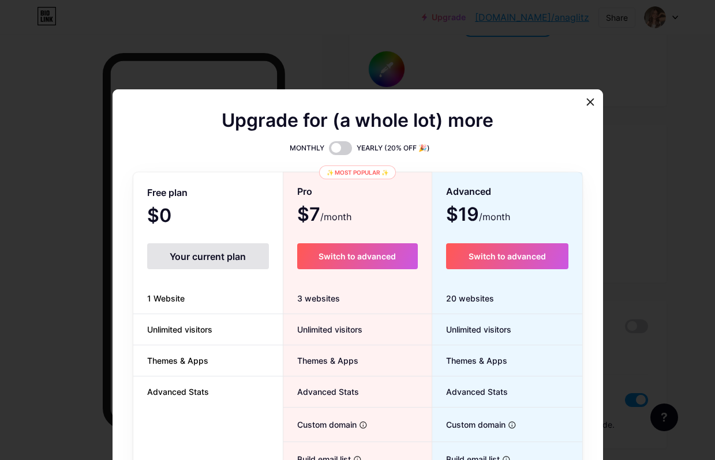
click at [591, 112] on div at bounding box center [590, 102] width 21 height 21
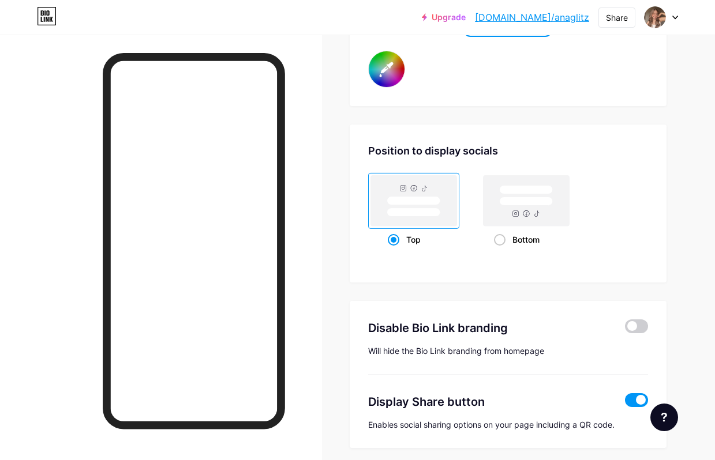
click at [634, 324] on span at bounding box center [636, 326] width 23 height 14
click at [625, 329] on input "checkbox" at bounding box center [625, 329] width 0 height 0
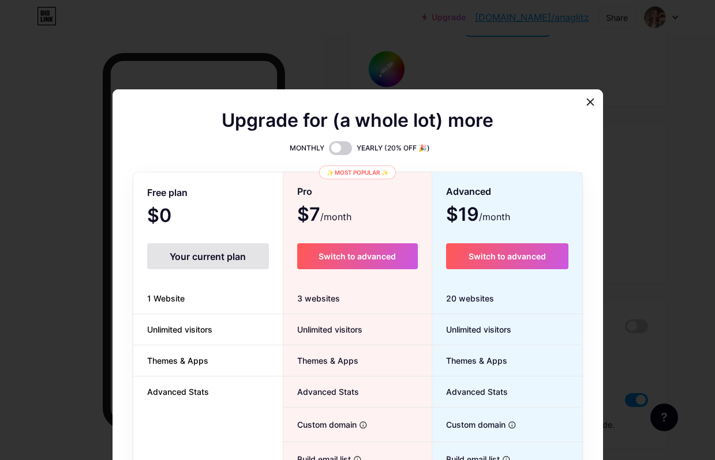
click at [181, 269] on div "Your current plan" at bounding box center [208, 256] width 122 height 26
click at [217, 341] on li "Unlimited visitors" at bounding box center [207, 329] width 149 height 31
click at [595, 112] on div at bounding box center [590, 102] width 21 height 21
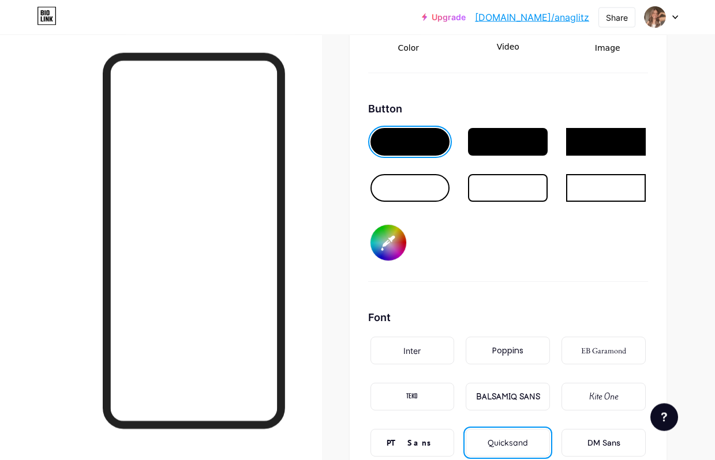
click at [389, 239] on input "#d3e2ff" at bounding box center [388, 243] width 36 height 36
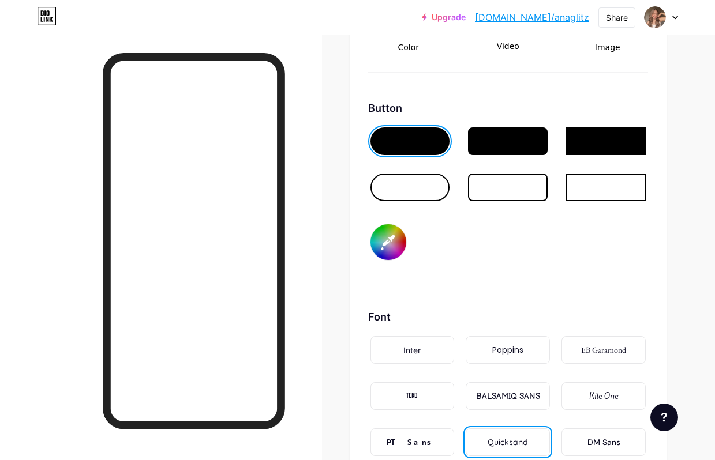
type input "#ffffff"
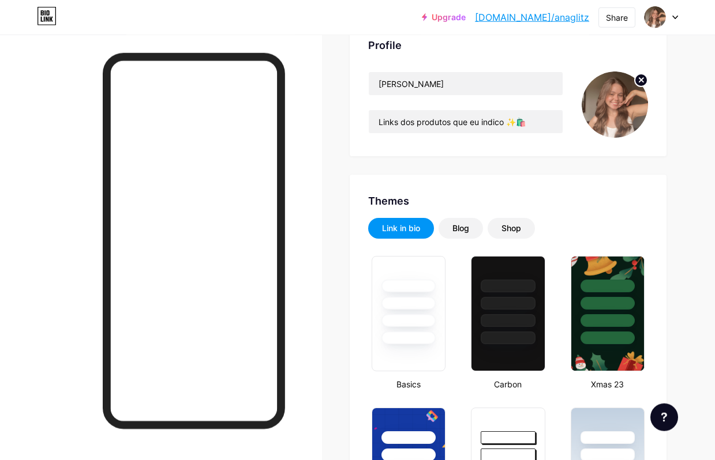
scroll to position [0, 0]
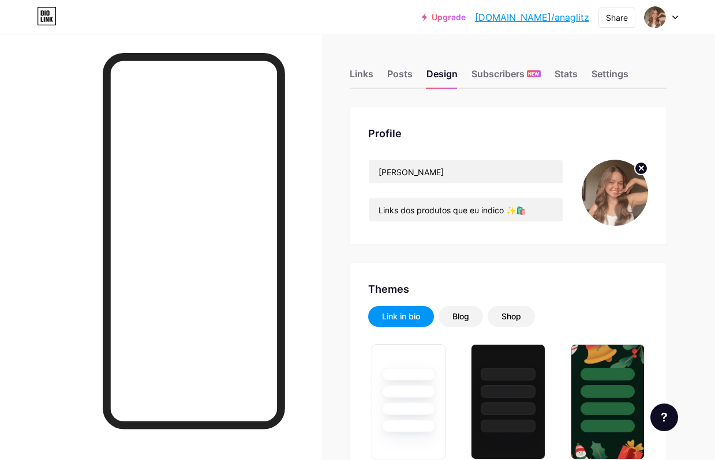
click at [567, 74] on div "Stats" at bounding box center [565, 77] width 23 height 21
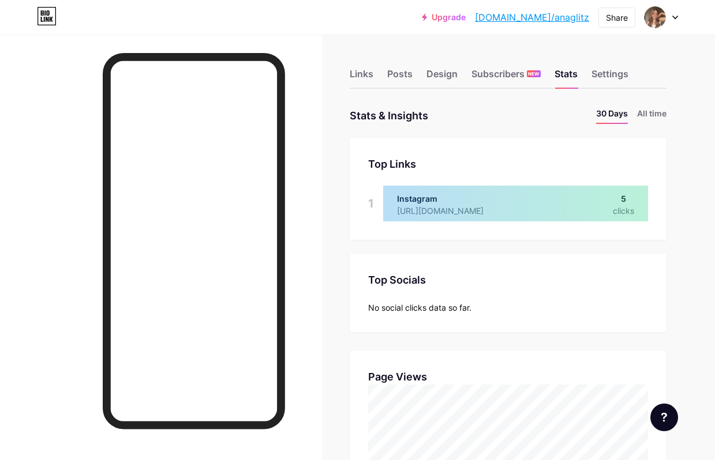
scroll to position [460, 715]
click at [611, 81] on div "Settings" at bounding box center [609, 77] width 37 height 21
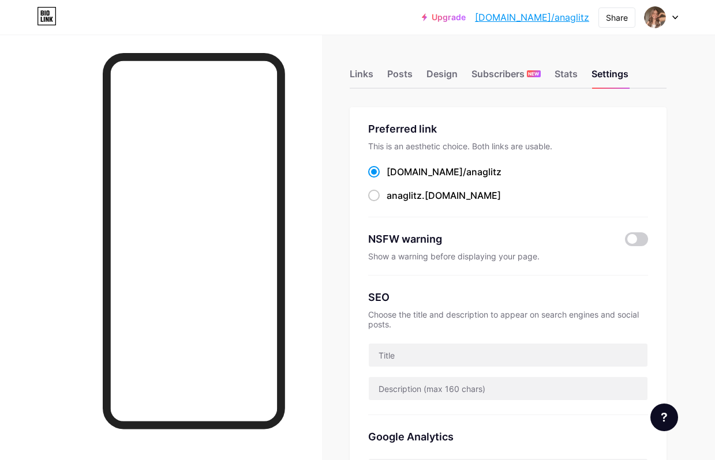
click at [385, 194] on label "anaglitz .[DOMAIN_NAME]" at bounding box center [434, 196] width 133 height 14
click at [386, 202] on input "anaglitz .[DOMAIN_NAME]" at bounding box center [389, 205] width 7 height 7
radio input "true"
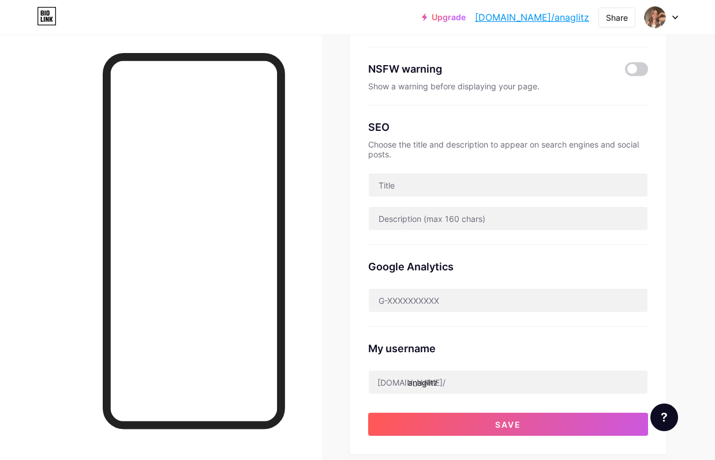
scroll to position [167, 0]
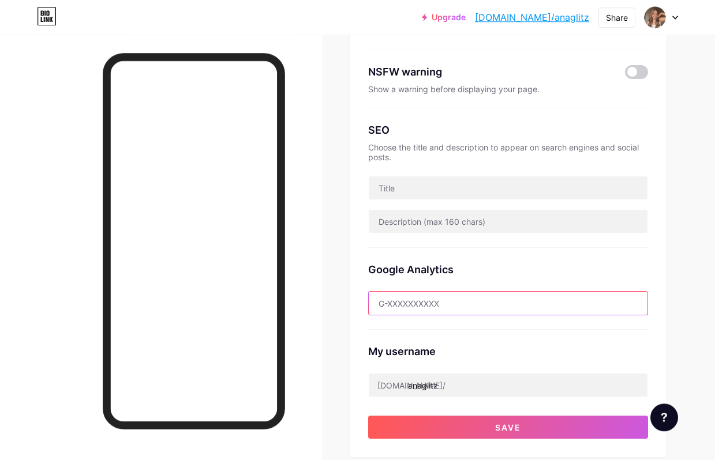
click at [579, 296] on input "text" at bounding box center [508, 303] width 279 height 23
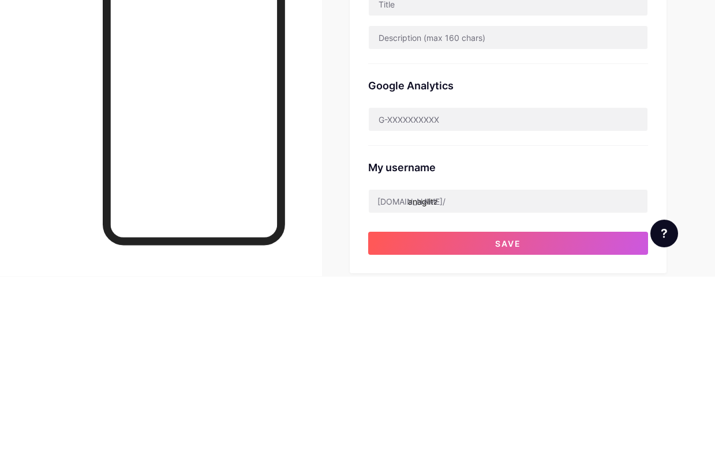
click at [649, 160] on div "Links Posts Design Subscribers NEW Stats Settings Preferred link This is an aes…" at bounding box center [357, 327] width 715 height 920
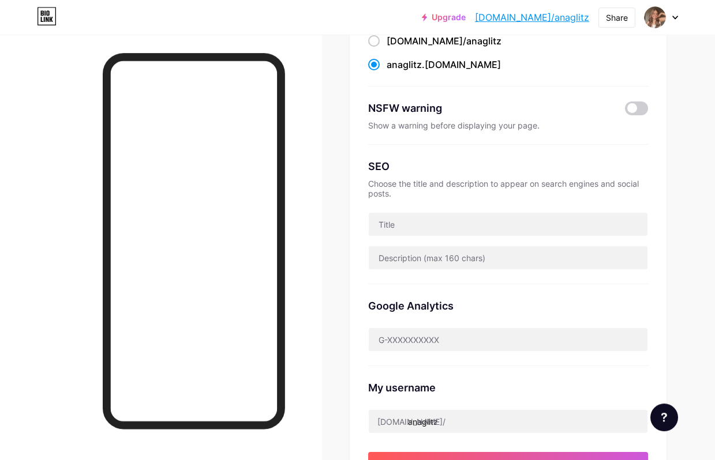
scroll to position [130, 0]
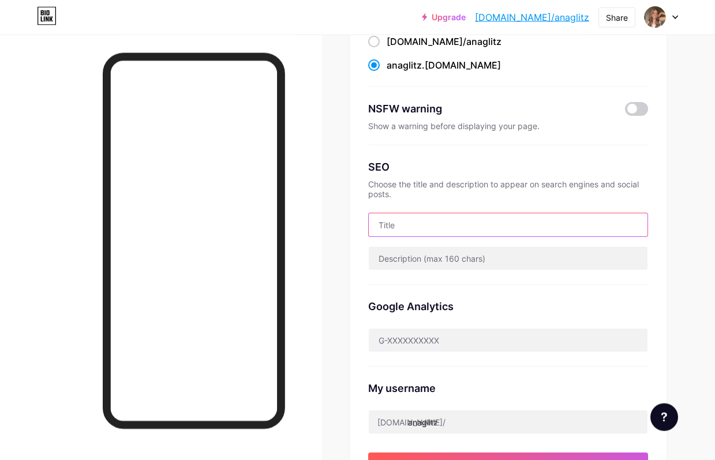
click at [493, 227] on input "text" at bounding box center [508, 224] width 279 height 23
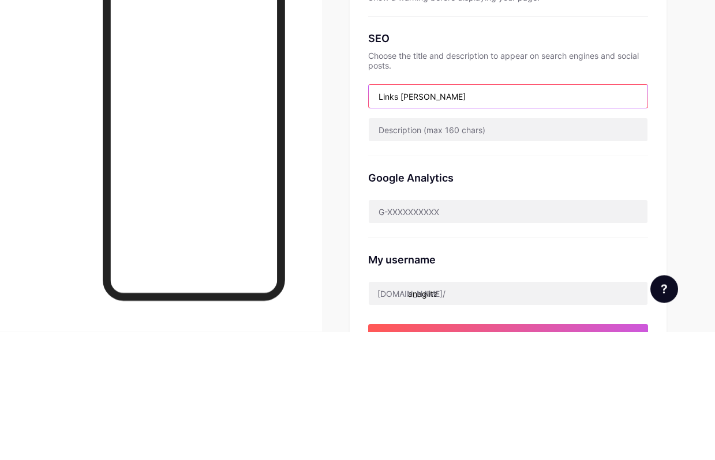
type input "Links [PERSON_NAME]"
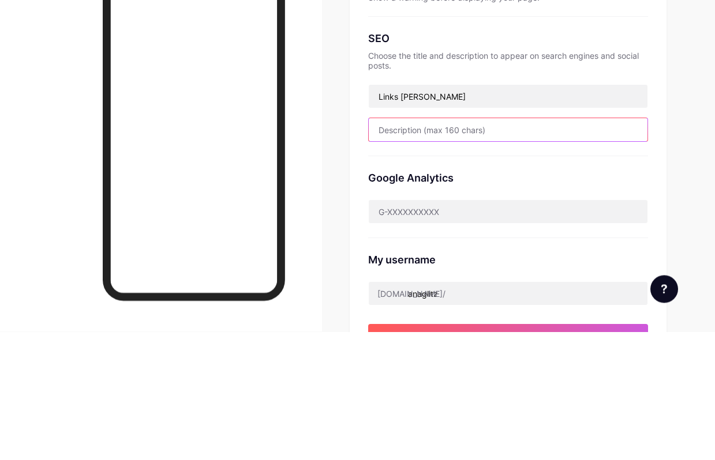
click at [487, 247] on input "text" at bounding box center [508, 258] width 279 height 23
type input "Aqui você encontra os links de acesso aos meus perfis, cupons de desconto e ace…"
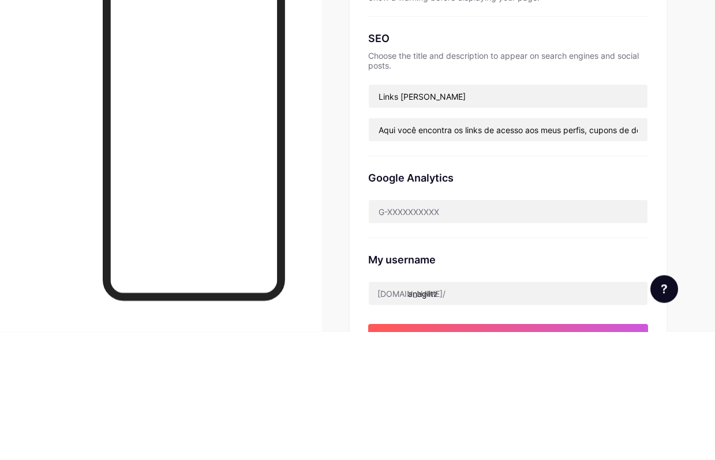
click at [649, 148] on div "Links Posts Design Subscribers NEW Stats Settings Preferred link This is an aes…" at bounding box center [357, 364] width 715 height 920
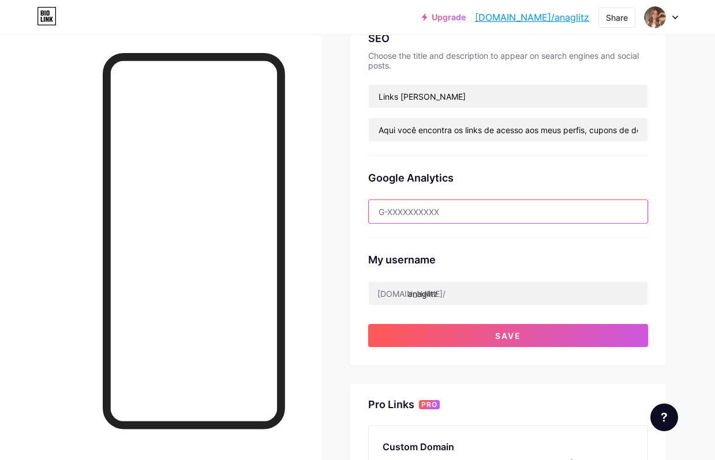
click at [520, 205] on input "text" at bounding box center [508, 211] width 279 height 23
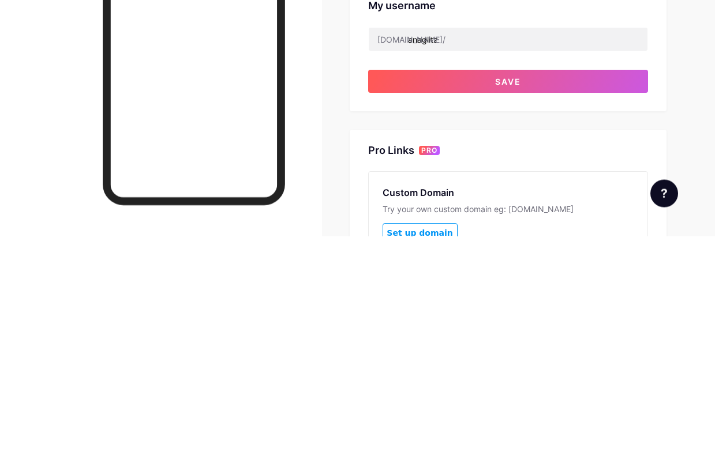
scroll to position [290, 0]
click at [554, 294] on button "Save" at bounding box center [508, 305] width 280 height 23
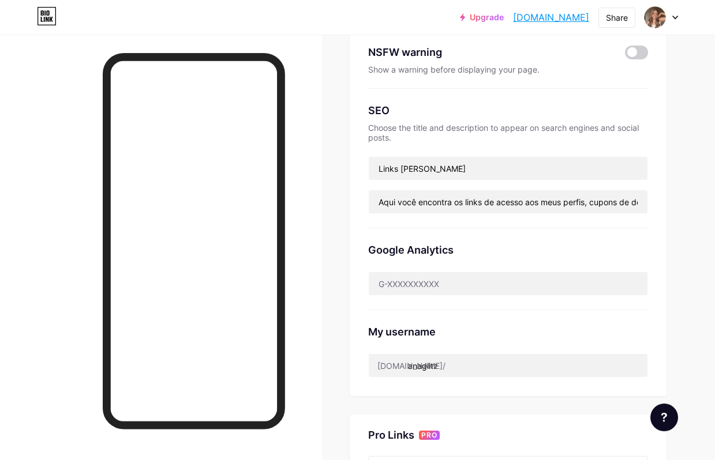
scroll to position [0, 0]
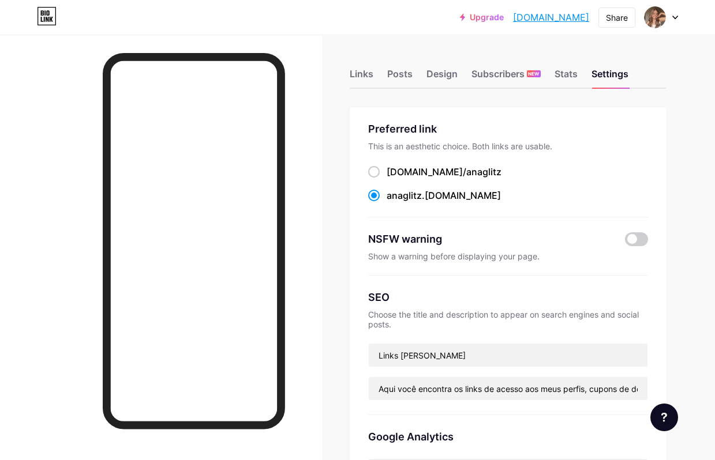
click at [625, 18] on div "Share" at bounding box center [617, 18] width 22 height 12
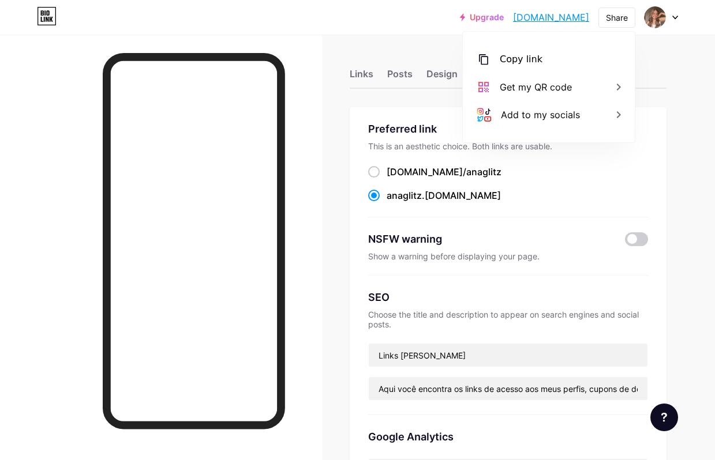
click at [554, 59] on div "Copy link" at bounding box center [549, 60] width 172 height 28
